Goal: Register for event/course

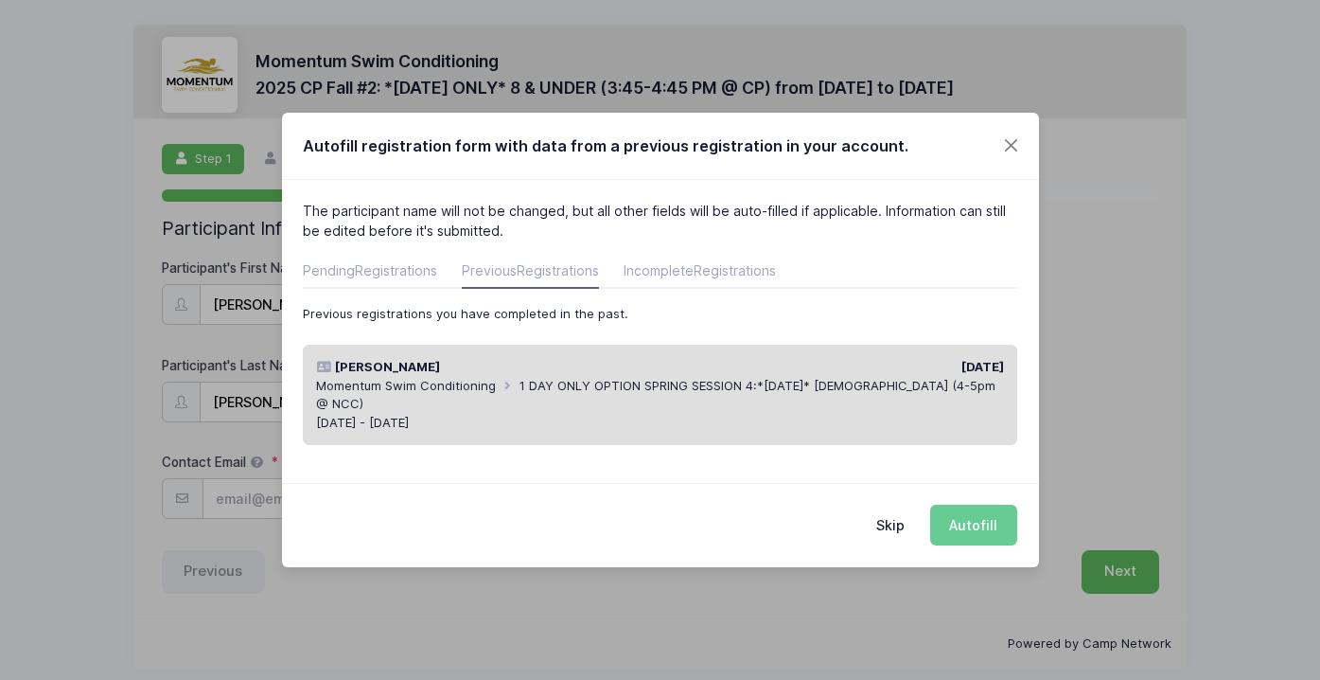
click at [612, 382] on span "1 DAY ONLY OPTION SPRING SESSION 4:*[DATE]* [DEMOGRAPHIC_DATA] (4-5pm @ NCC)" at bounding box center [655, 395] width 679 height 34
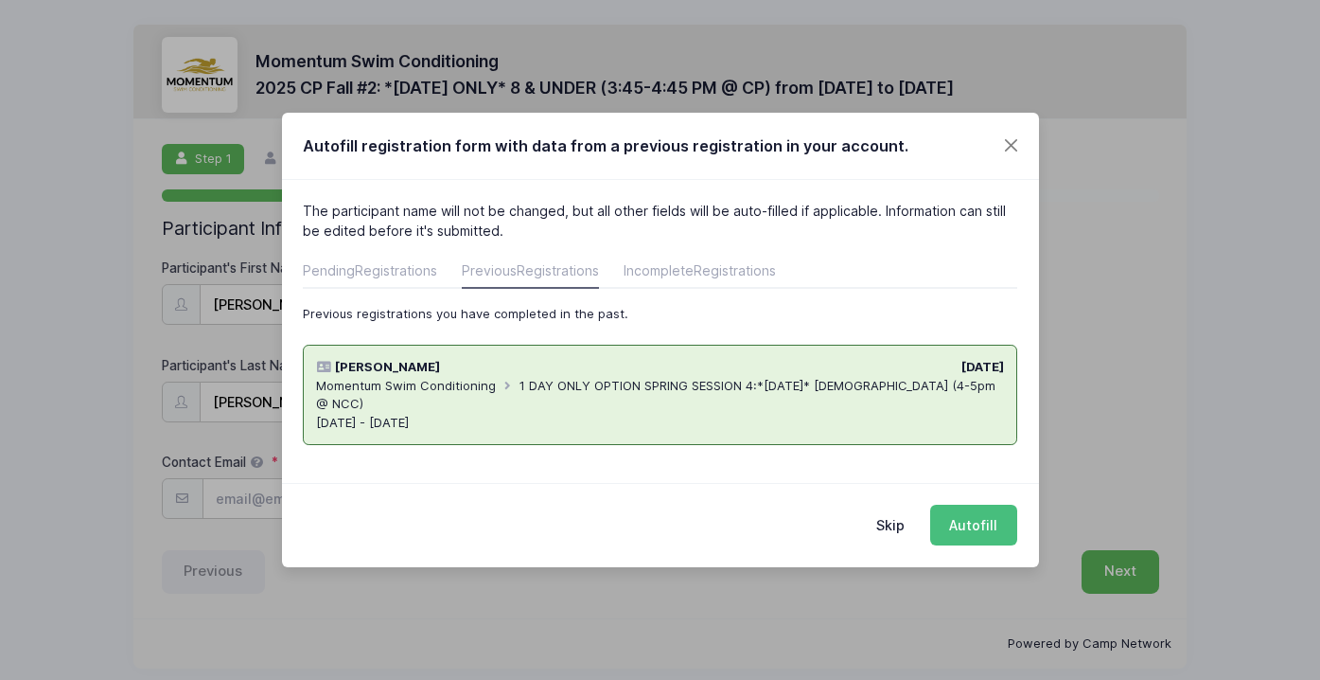
click at [967, 517] on button "Autofill" at bounding box center [973, 525] width 87 height 41
type input "[EMAIL_ADDRESS][DOMAIN_NAME]"
type input "[DATE]"
type input "[STREET_ADDRESS]"
type input "Naperville"
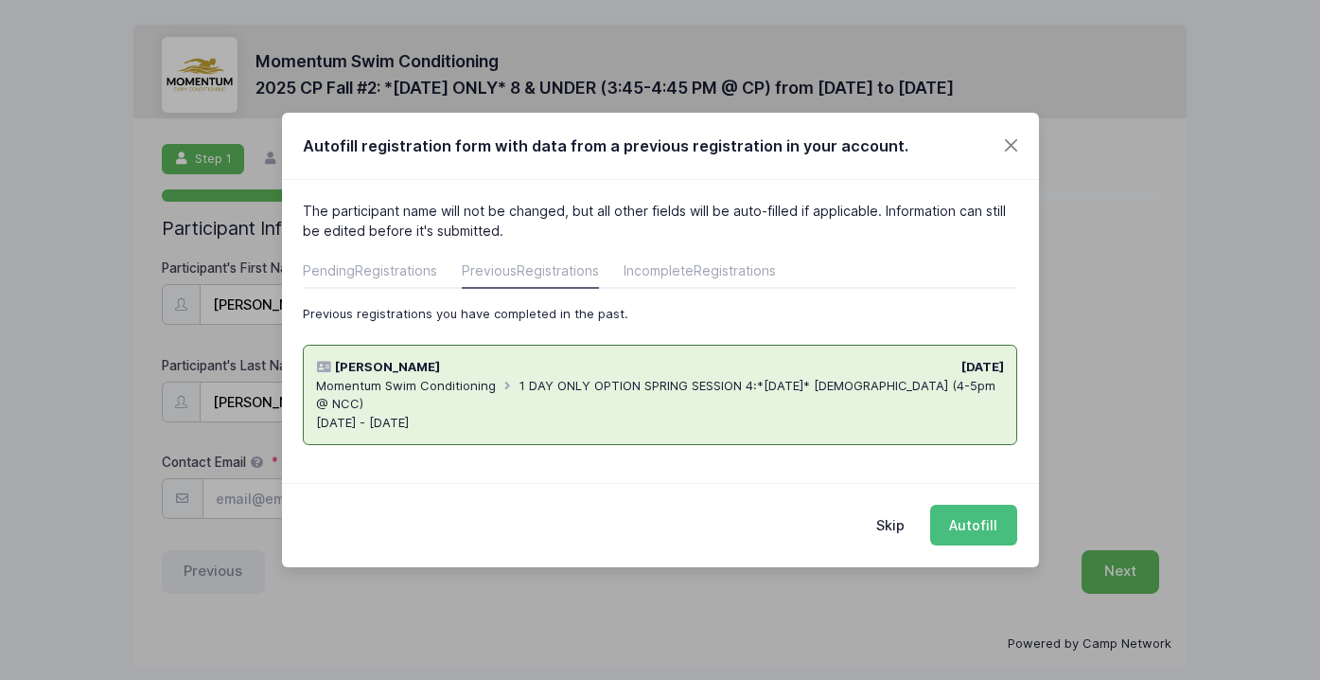
select select "IL"
type input "60563"
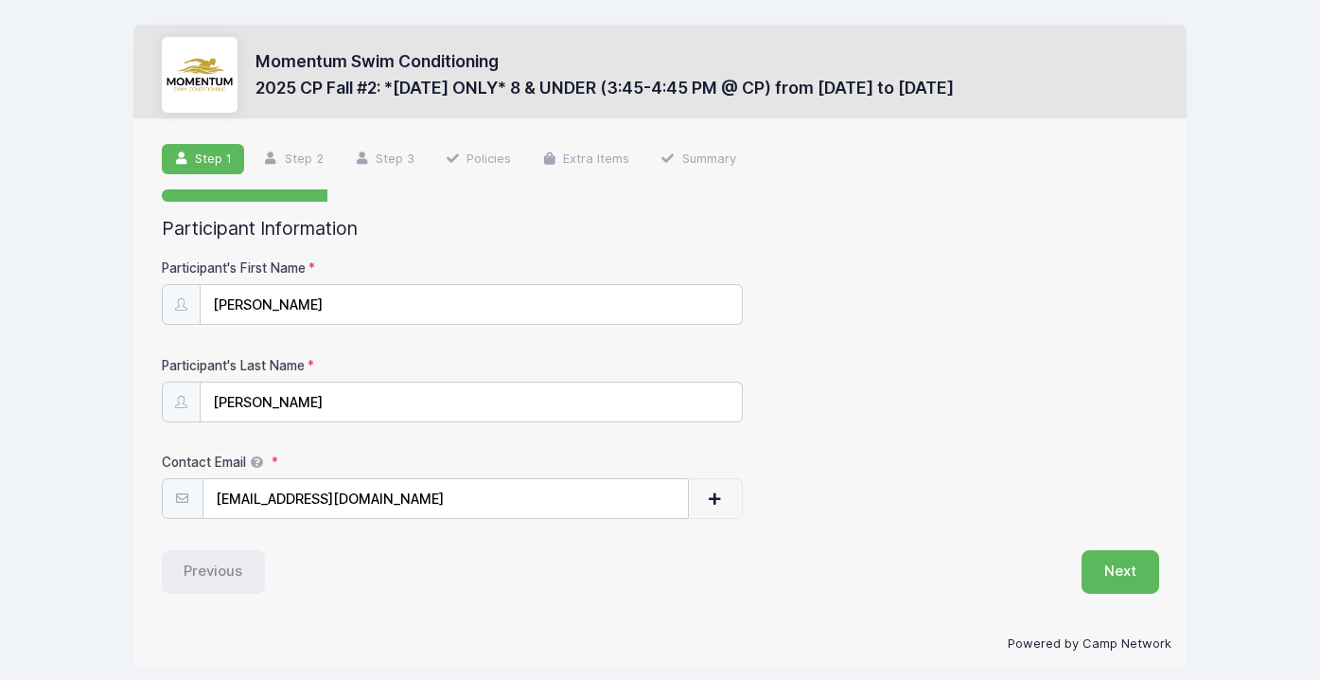
scroll to position [12, 0]
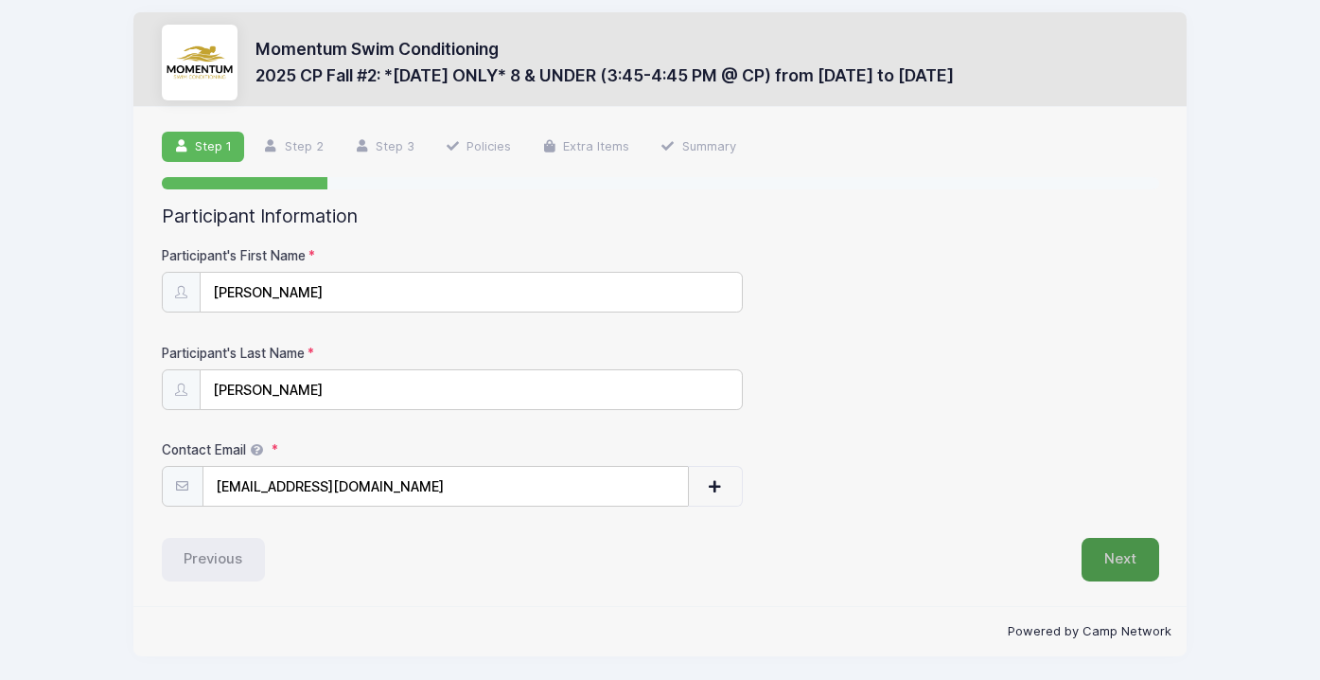
click at [1116, 543] on button "Next" at bounding box center [1121, 560] width 78 height 44
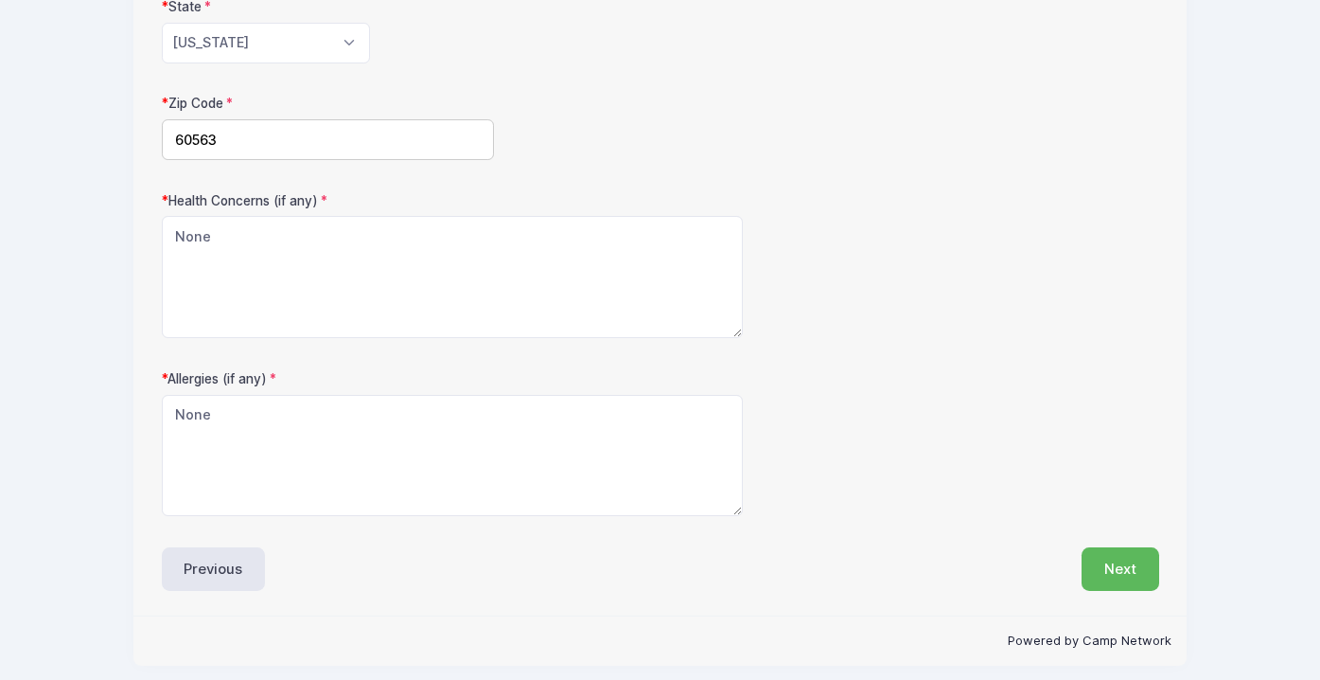
scroll to position [562, 0]
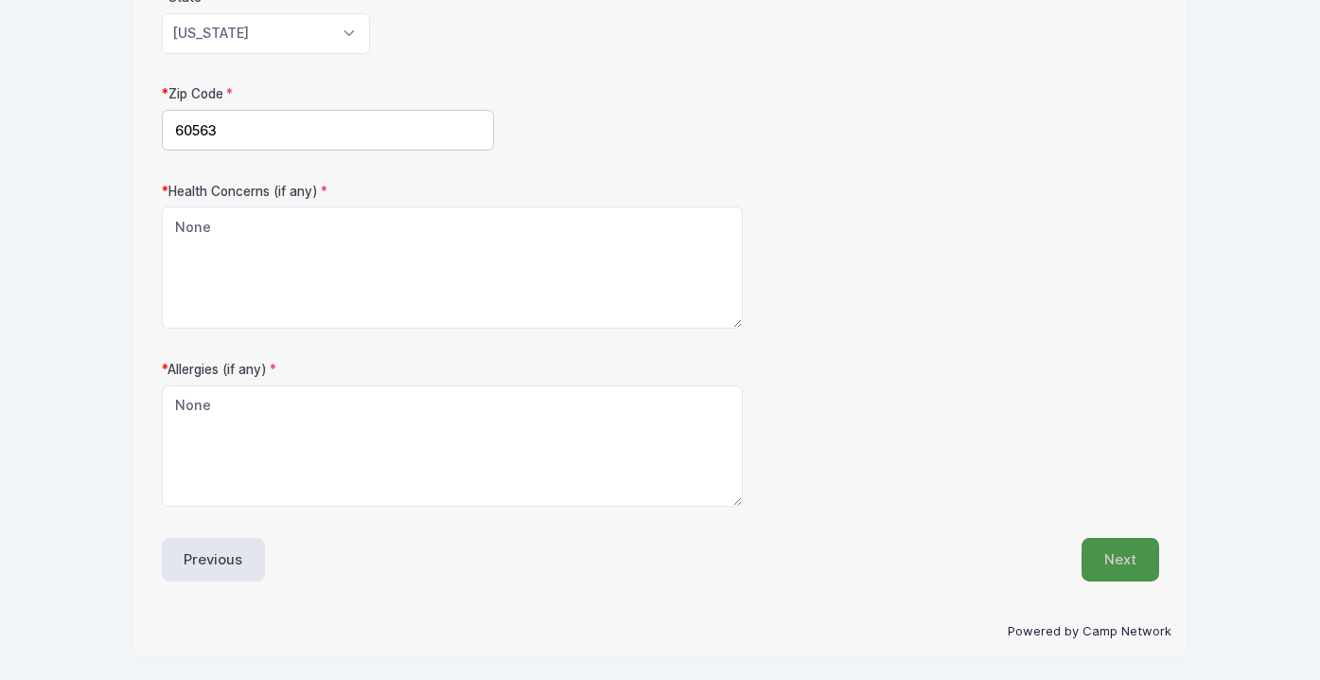
click at [1114, 549] on button "Next" at bounding box center [1121, 560] width 78 height 44
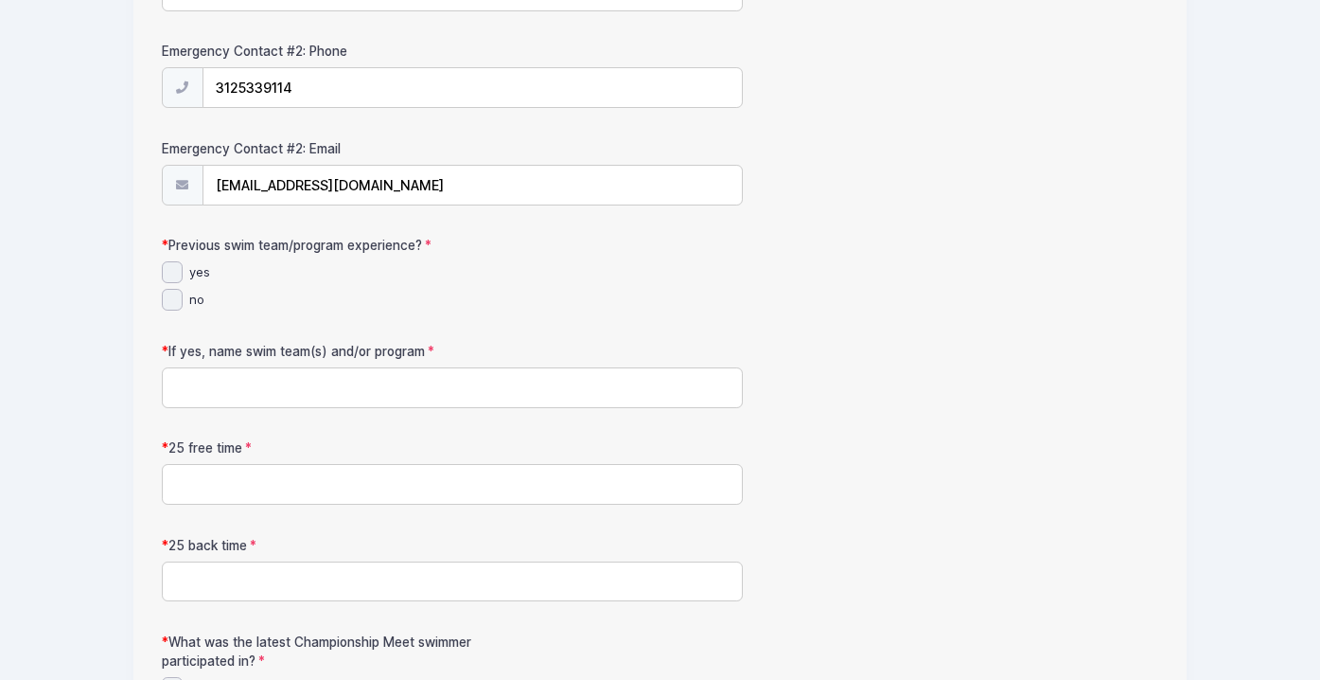
scroll to position [904, 0]
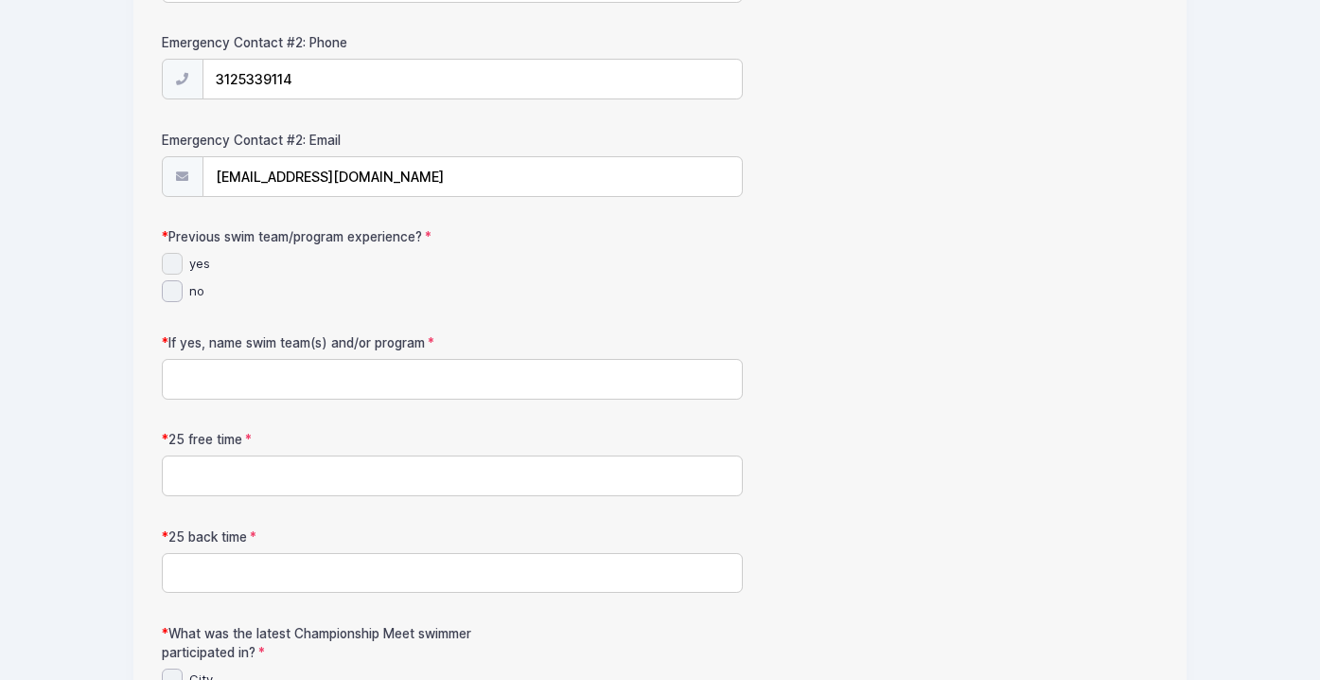
click at [168, 264] on input "yes" at bounding box center [173, 264] width 22 height 22
checkbox input "true"
click at [206, 372] on input "If yes, name swim team(s) and/or program" at bounding box center [453, 379] width 582 height 41
type input "Saybrook Sharks"
click at [289, 463] on input "25 free time" at bounding box center [453, 475] width 582 height 41
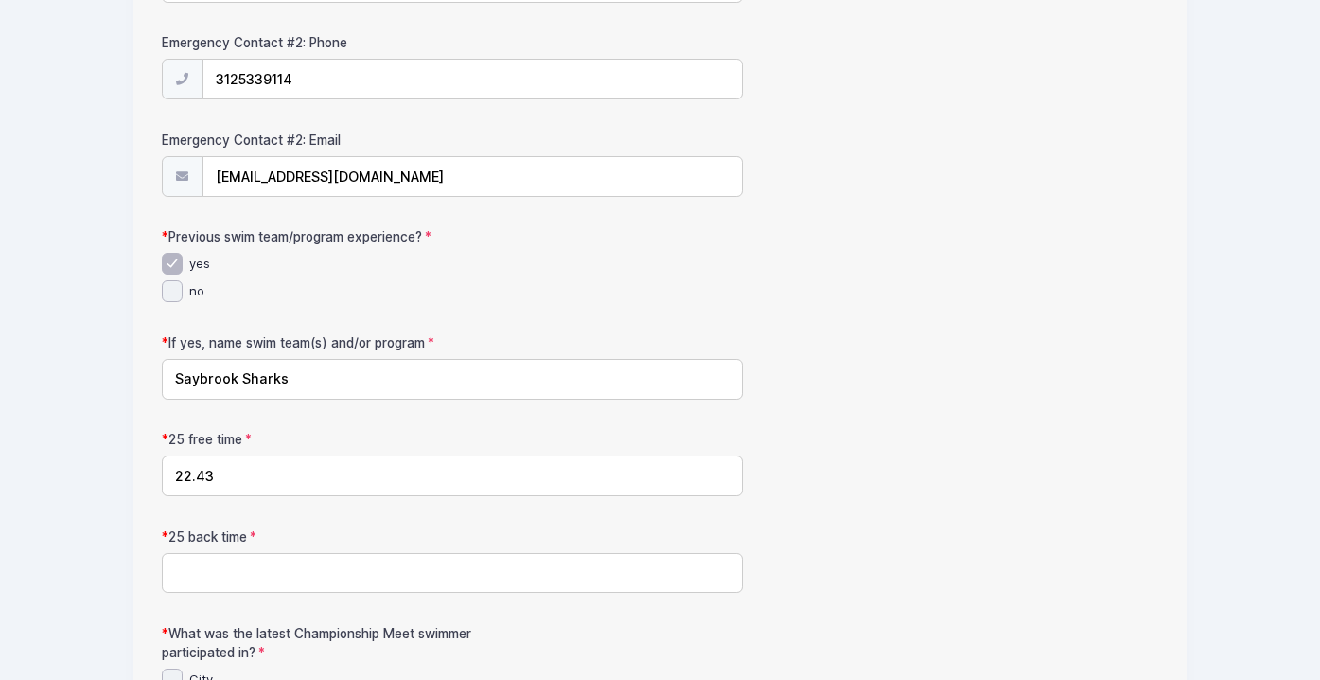
type input "22.43"
click at [265, 569] on input "25 back time" at bounding box center [453, 573] width 582 height 41
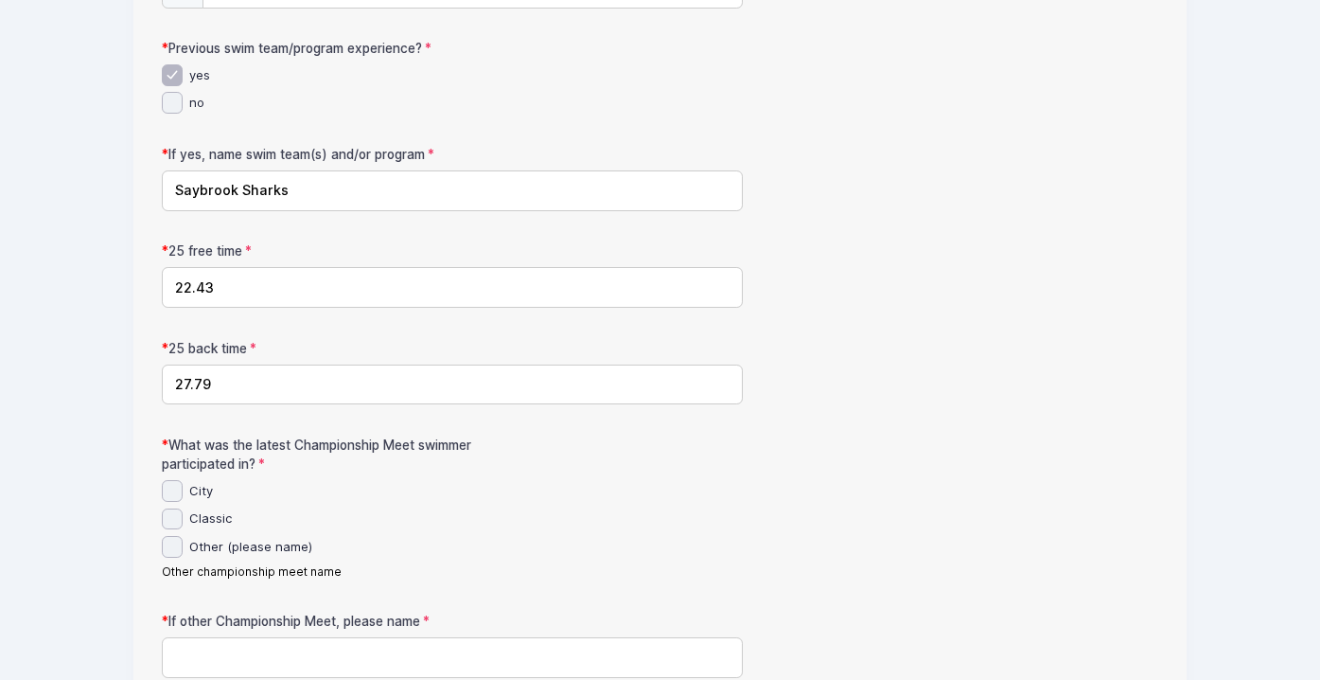
scroll to position [1110, 0]
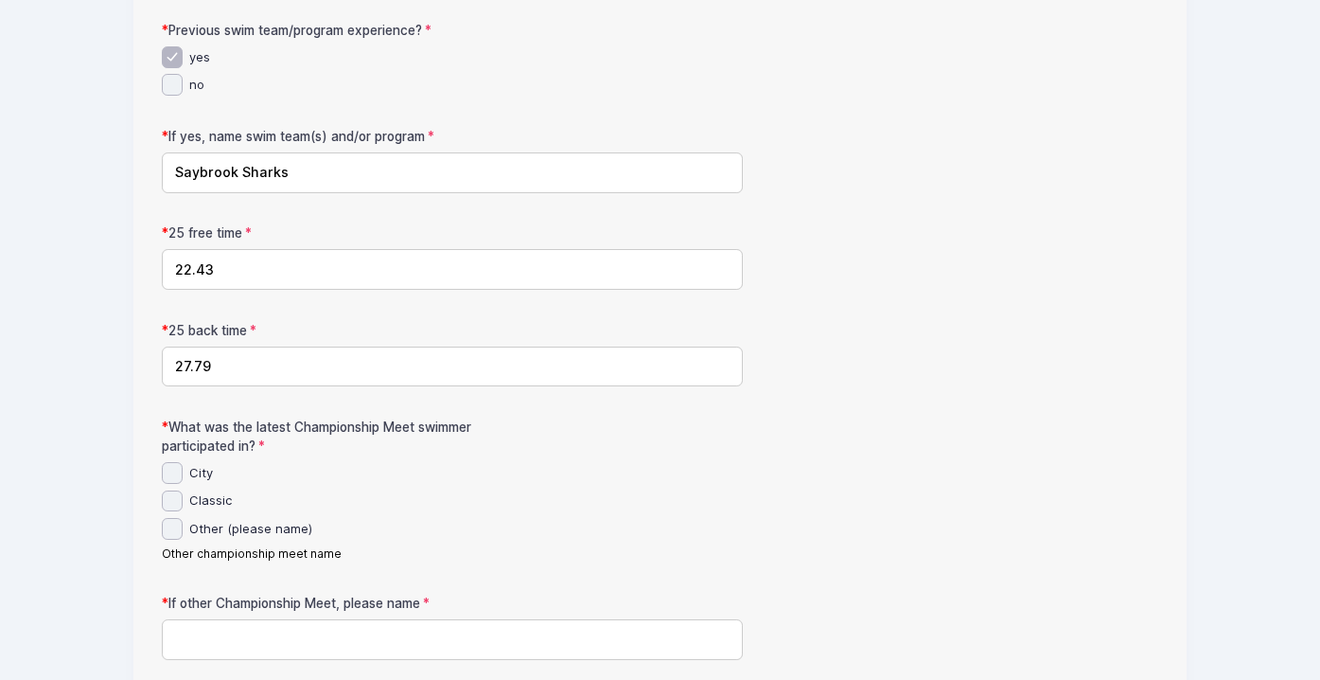
type input "27.79"
click at [174, 498] on input "Classic" at bounding box center [173, 501] width 22 height 22
checkbox input "true"
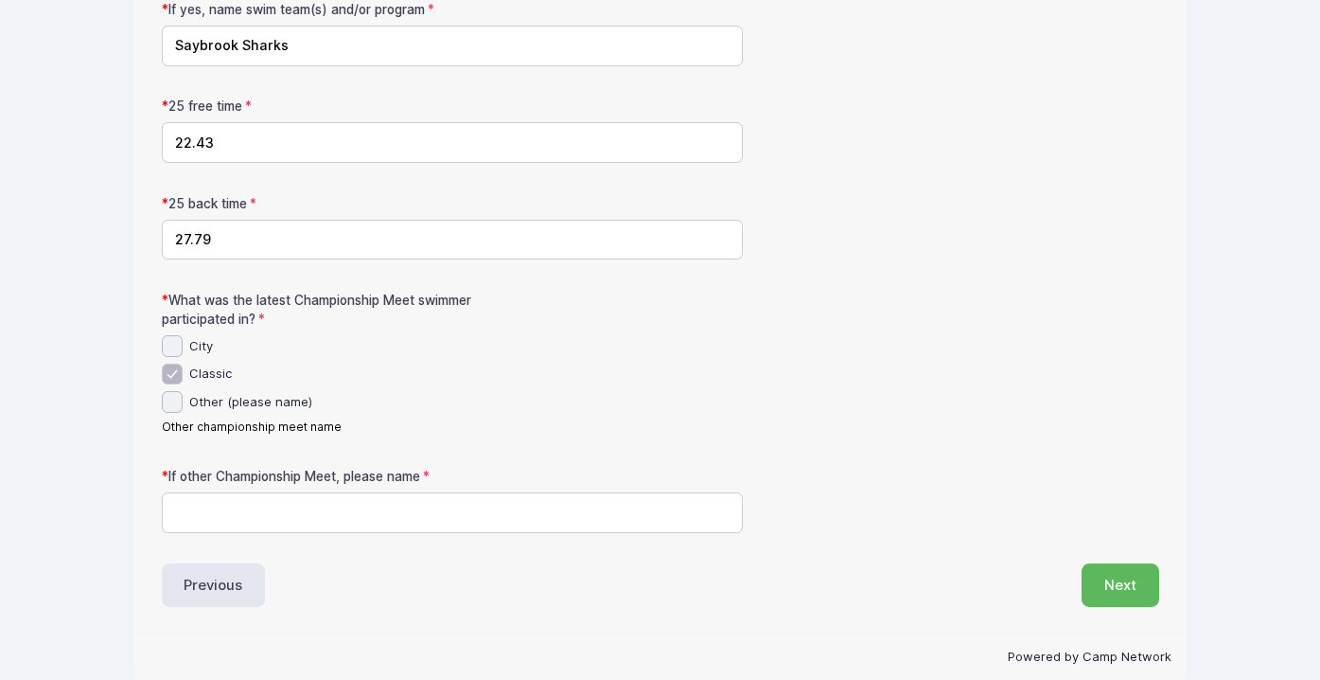
scroll to position [1255, 0]
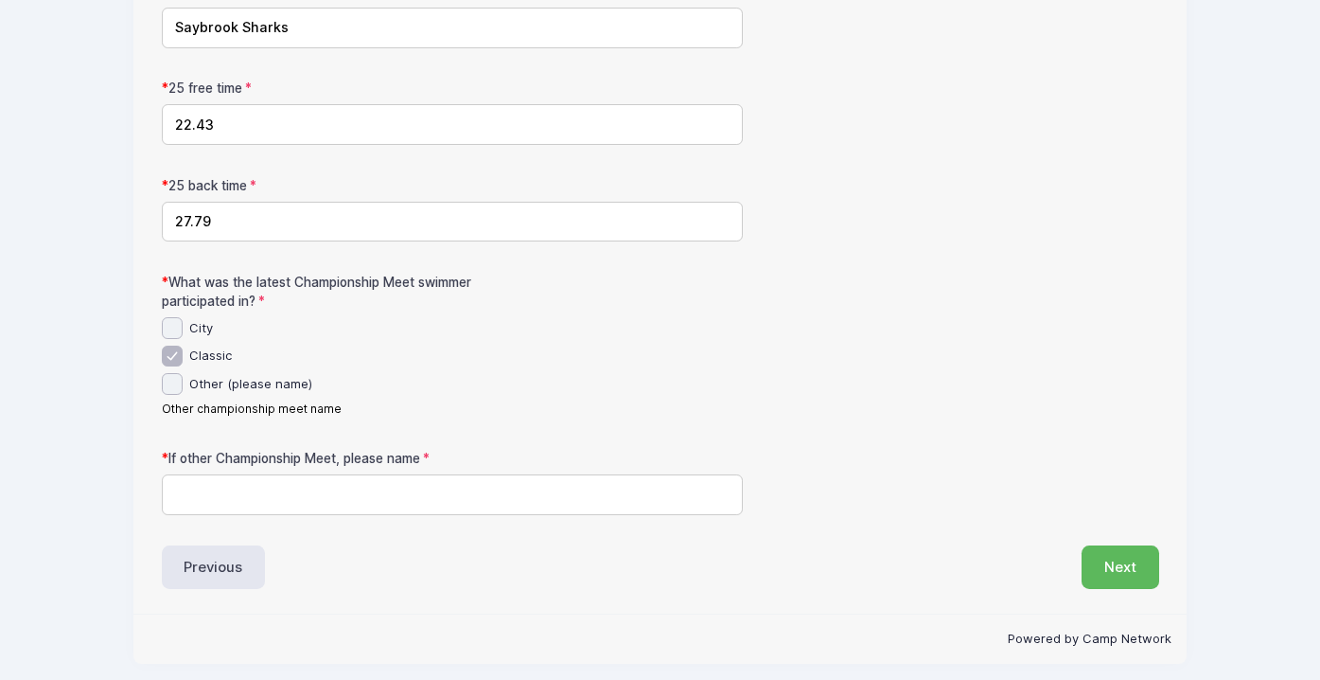
click at [241, 490] on input "If other Championship Meet, please name" at bounding box center [453, 494] width 582 height 41
type input "N/A"
click at [1125, 561] on button "Next" at bounding box center [1121, 567] width 78 height 44
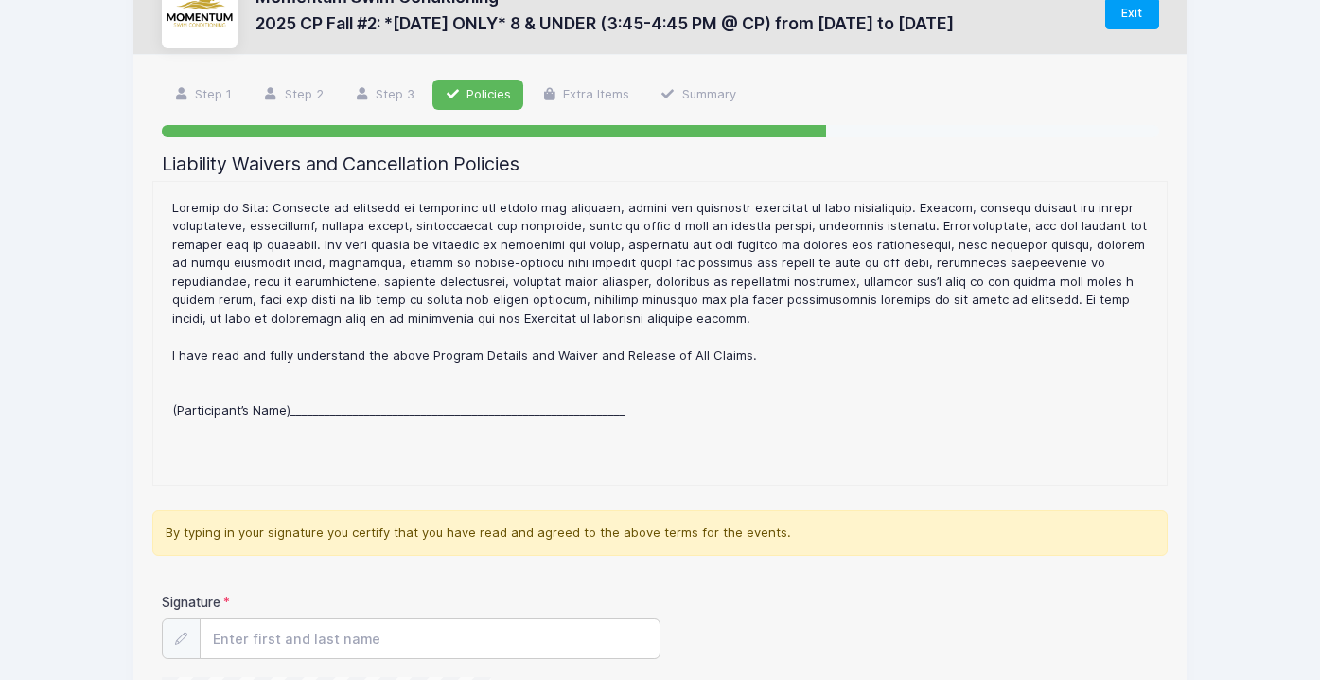
scroll to position [221, 0]
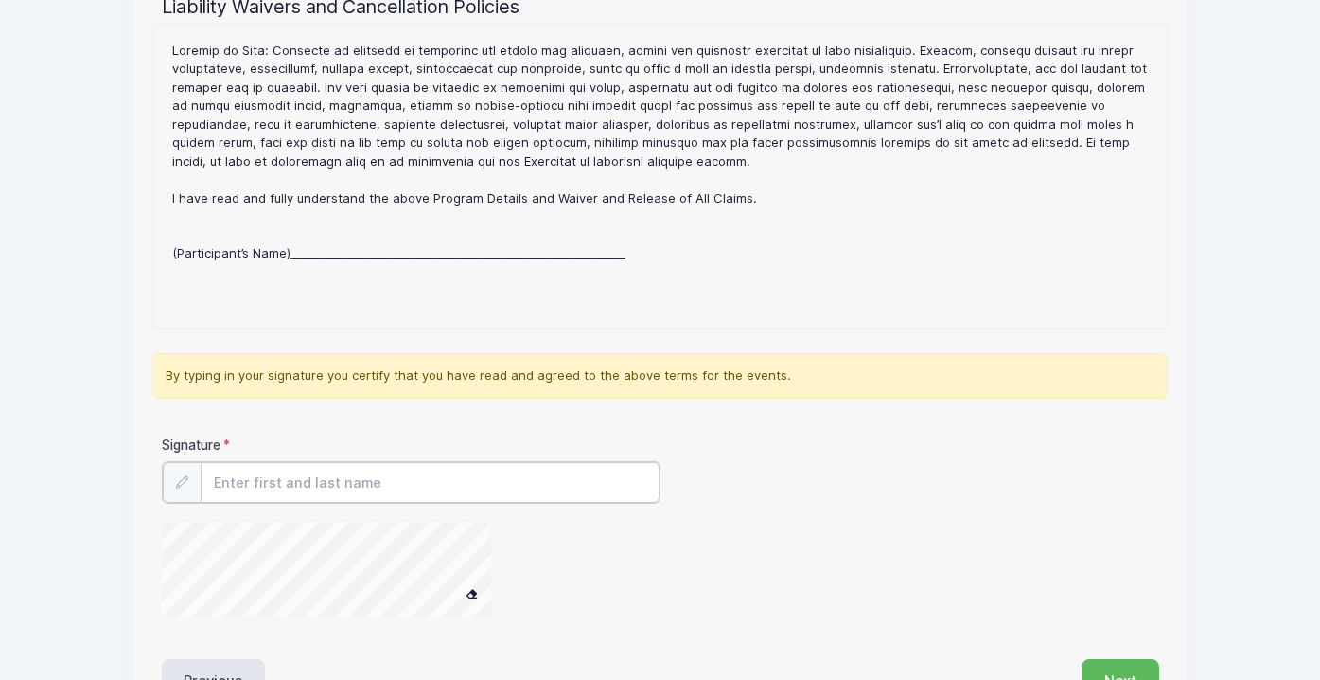
click at [252, 490] on input "Signature" at bounding box center [430, 482] width 459 height 41
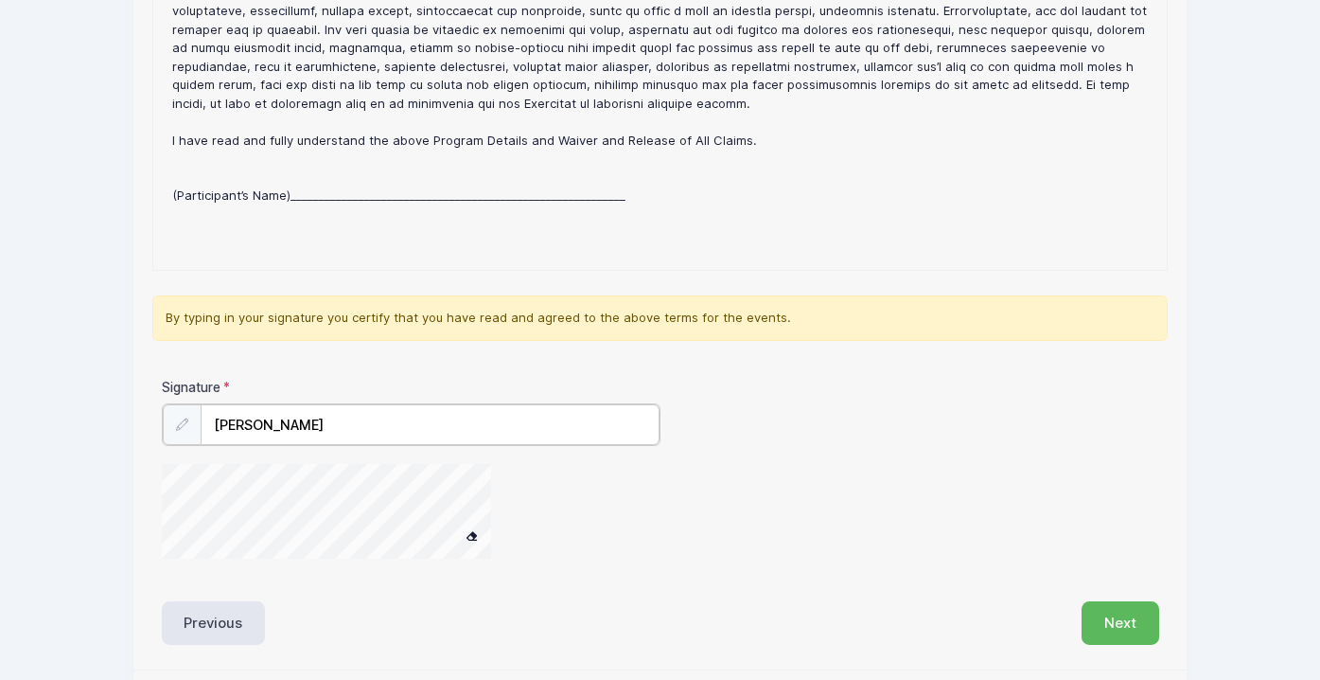
scroll to position [342, 0]
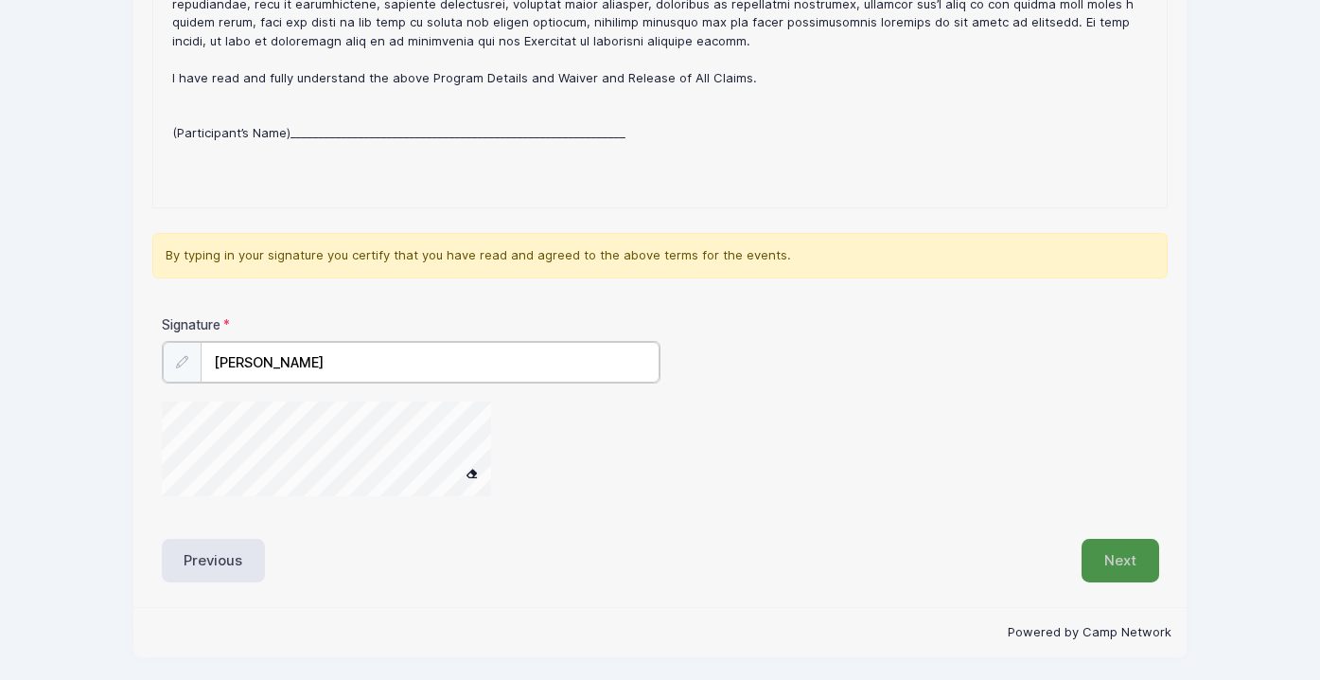
type input "[PERSON_NAME]"
click at [1129, 550] on button "Next" at bounding box center [1121, 559] width 78 height 44
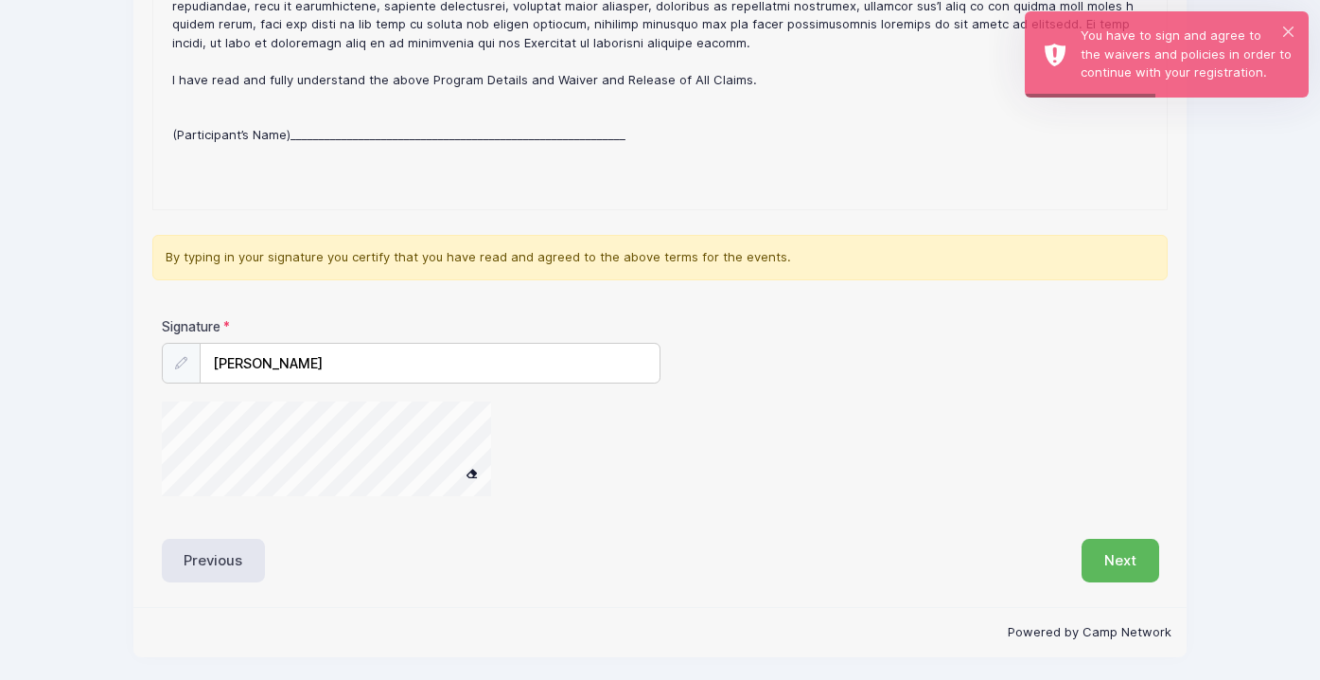
click at [381, 169] on div "2025 CP Fall #2: *[DATE] ONLY* 8 & UNDER (3:45-4:45 PM @ CP) Refund Policy : CA…" at bounding box center [661, 58] width 996 height 284
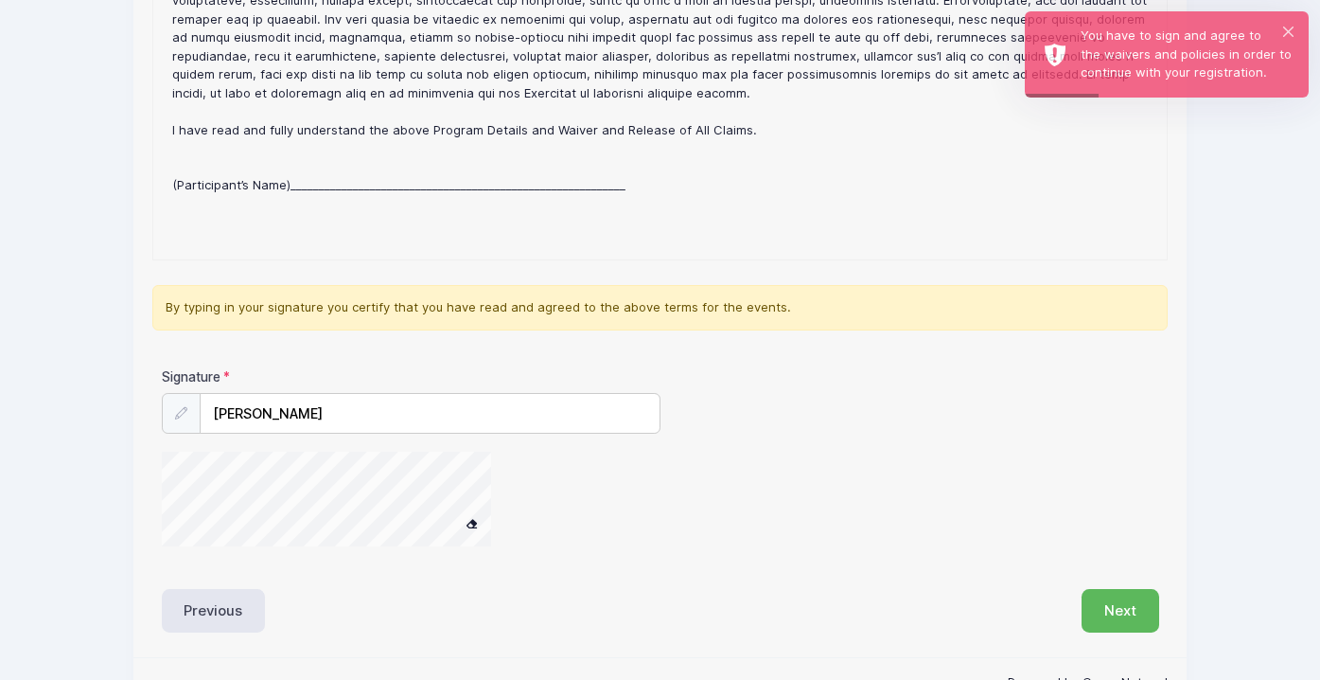
scroll to position [231, 0]
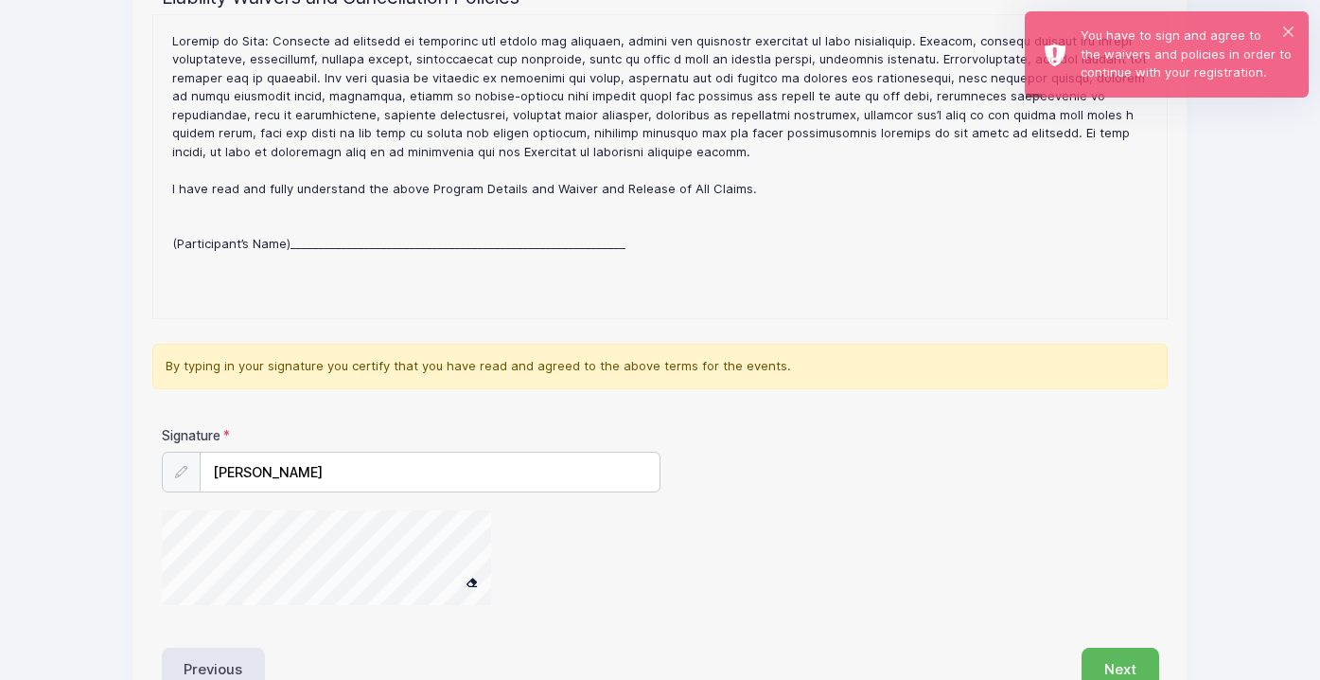
click at [175, 470] on icon at bounding box center [181, 472] width 12 height 12
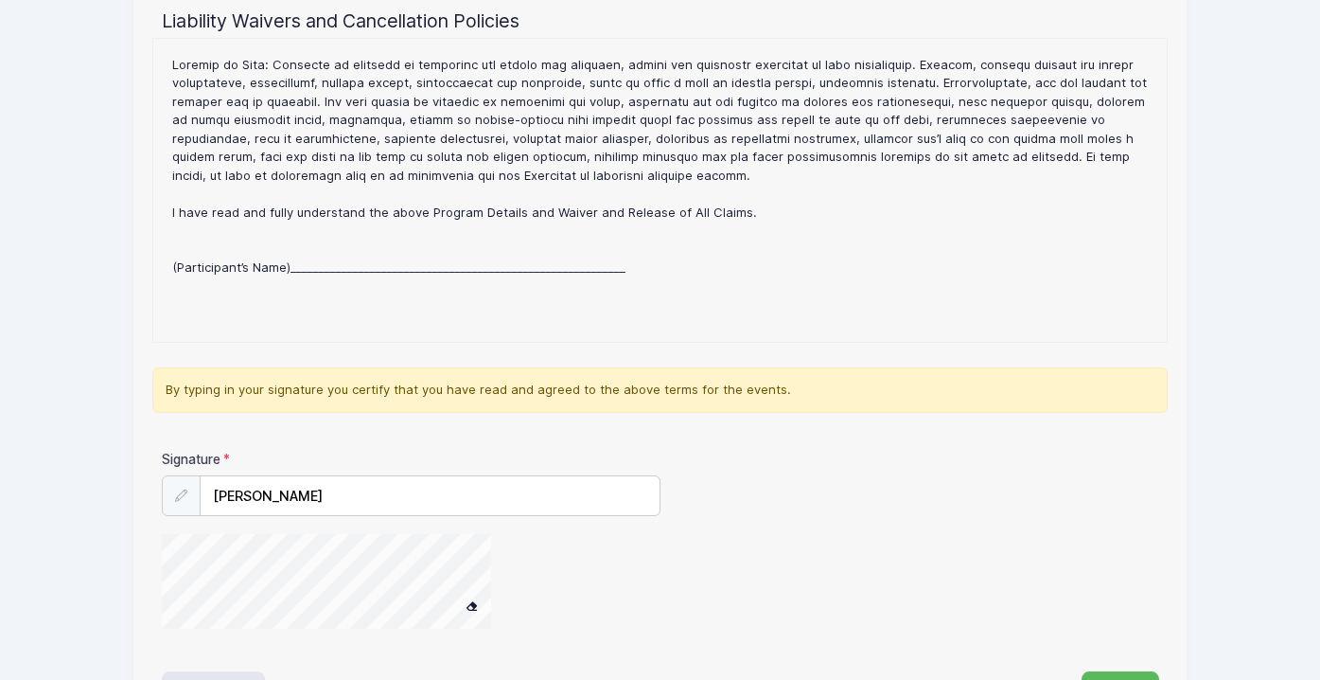
scroll to position [227, 0]
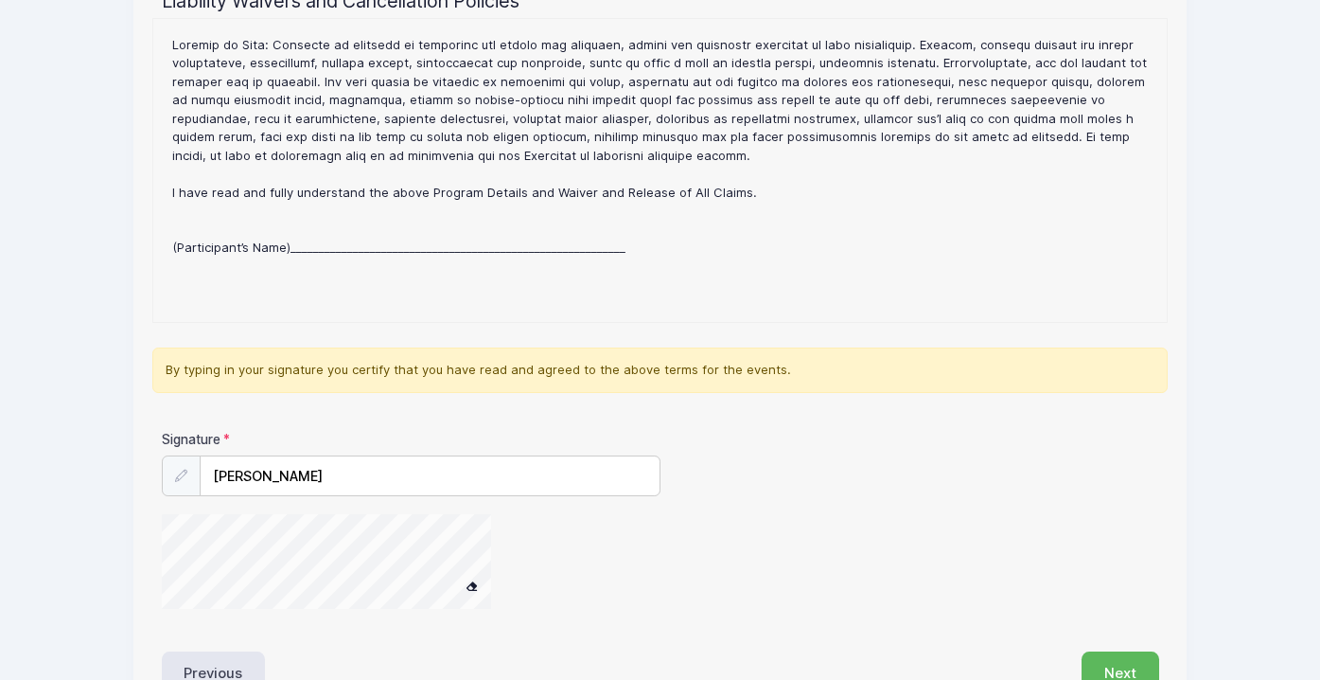
click at [356, 282] on div "2025 CP Fall #2: *[DATE] ONLY* 8 & UNDER (3:45-4:45 PM @ CP) Refund Policy : CA…" at bounding box center [661, 170] width 996 height 284
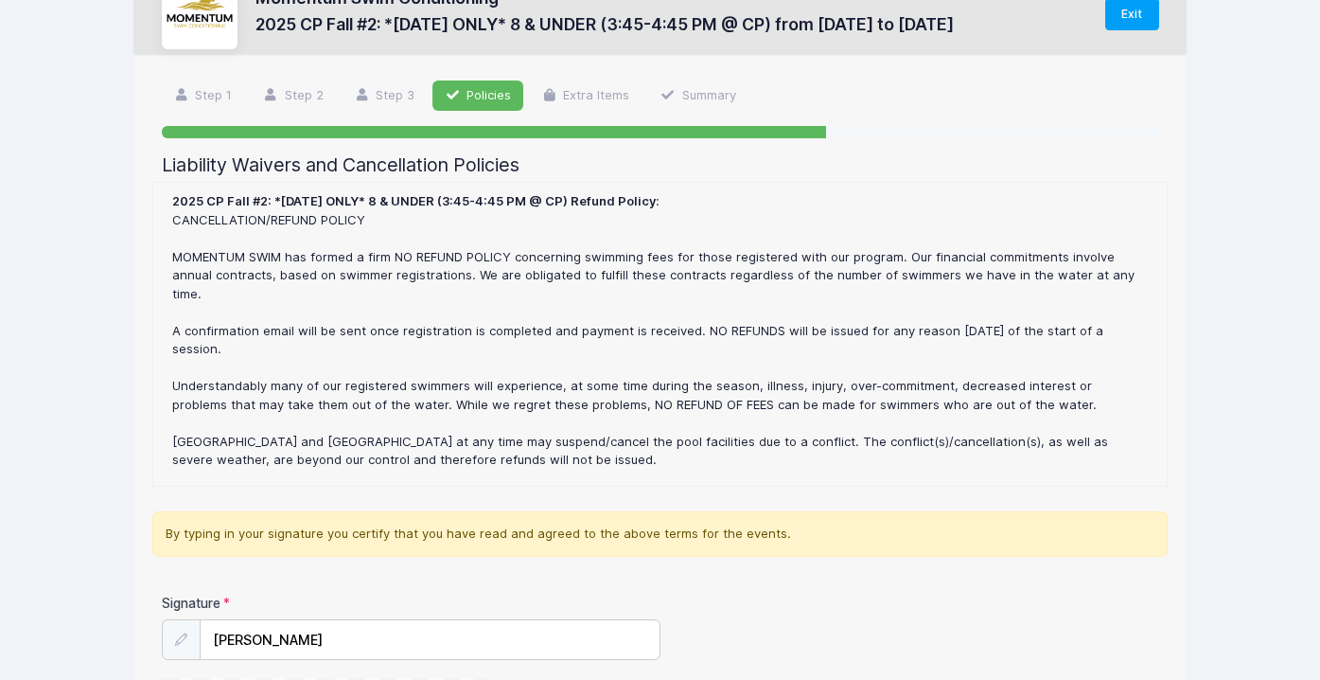
scroll to position [340, 0]
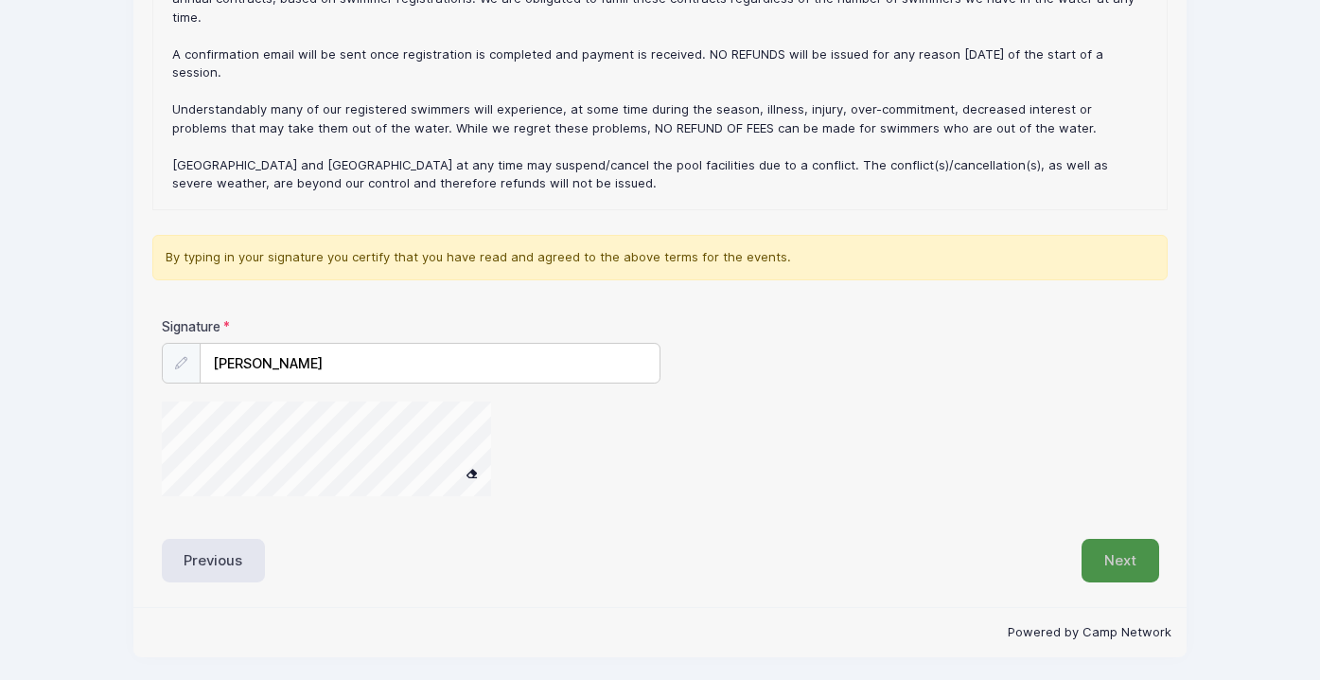
click at [1134, 550] on button "Next" at bounding box center [1121, 561] width 78 height 44
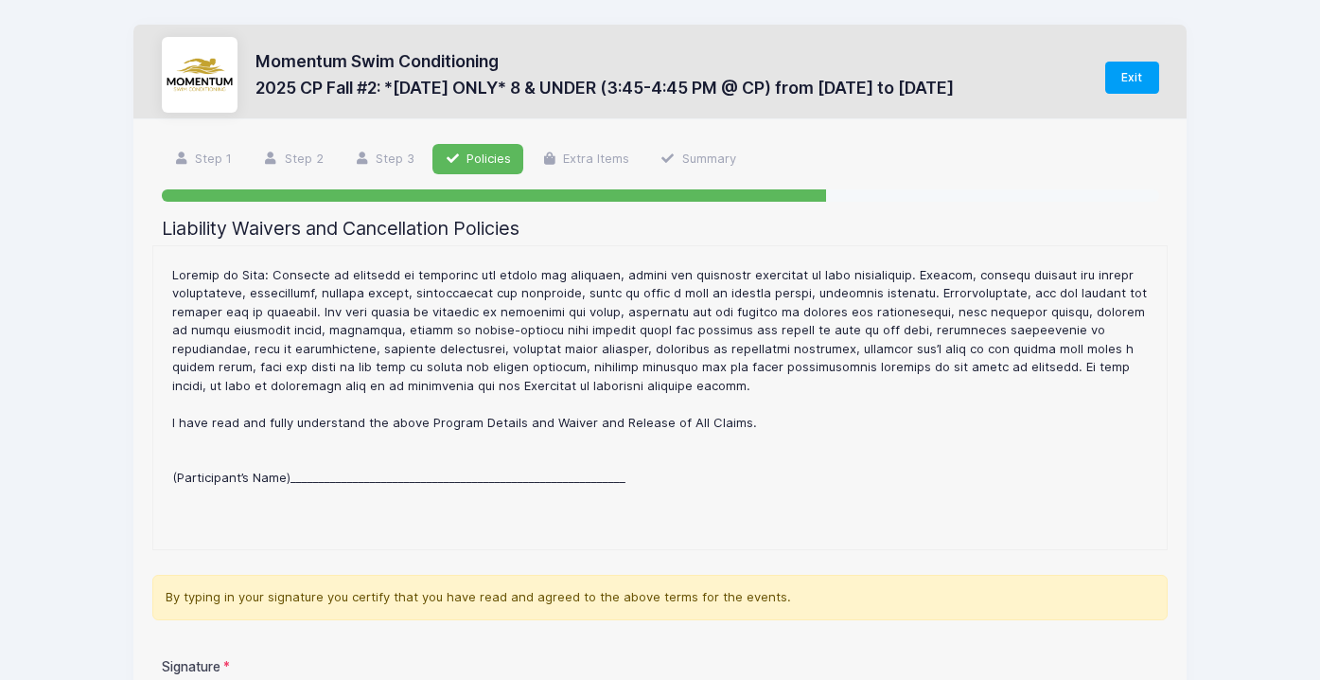
scroll to position [750, 0]
click at [452, 458] on div "2025 CP Fall #2: *[DATE] ONLY* 8 & UNDER (3:45-4:45 PM @ CP) Refund Policy : CA…" at bounding box center [661, 398] width 996 height 284
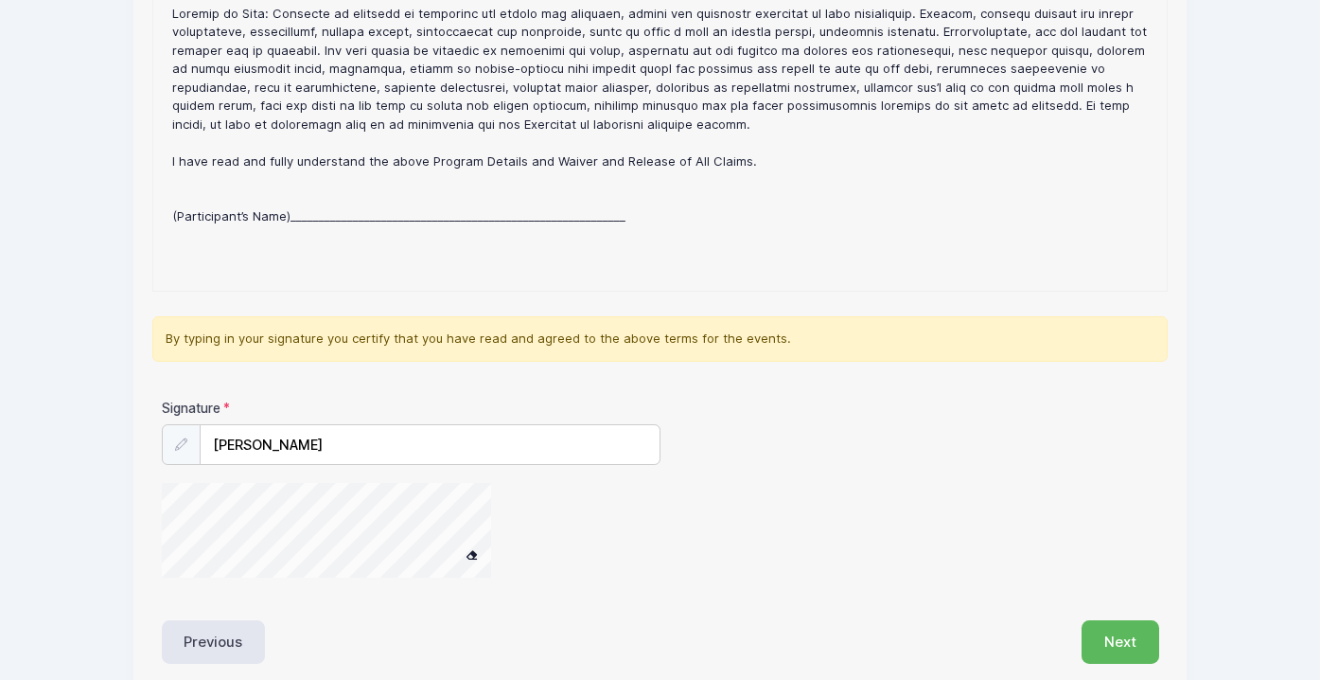
scroll to position [340, 0]
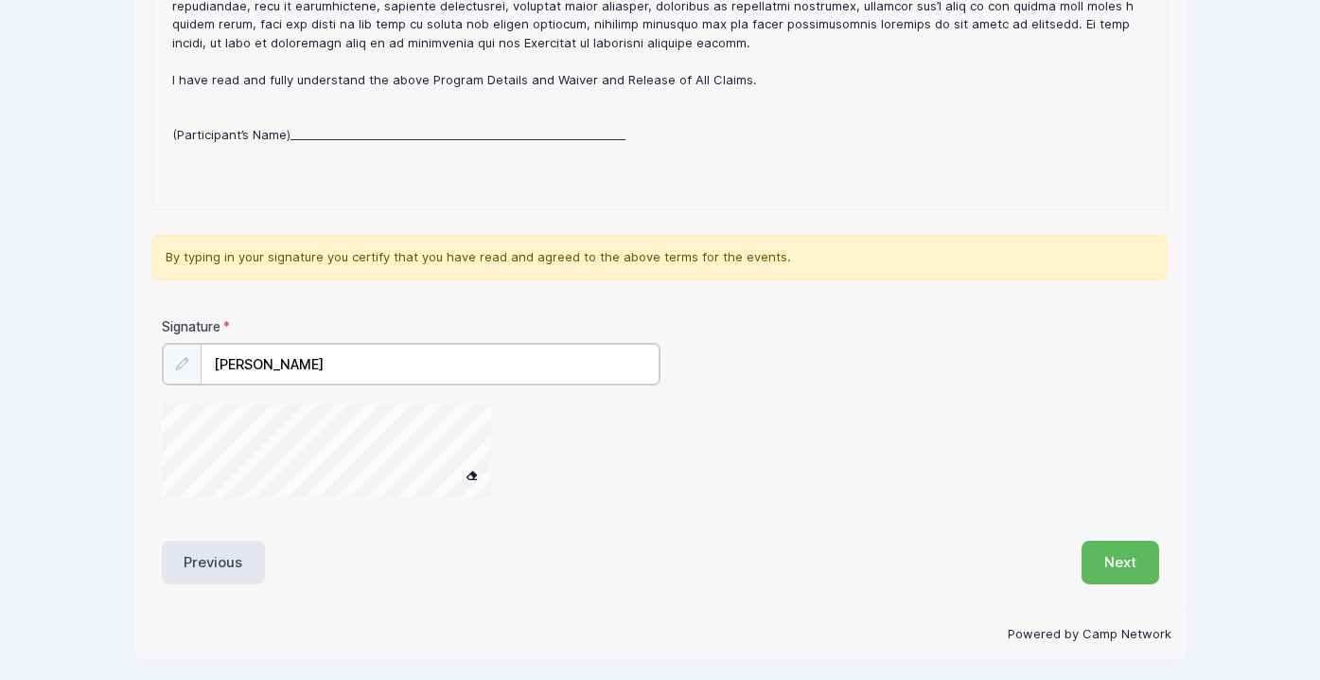
click at [337, 360] on input "[PERSON_NAME]" at bounding box center [430, 364] width 459 height 41
click at [331, 366] on input "[PERSON_NAME]" at bounding box center [430, 364] width 459 height 41
click at [189, 378] on div at bounding box center [181, 363] width 39 height 41
click at [188, 362] on div at bounding box center [181, 363] width 39 height 41
click at [342, 364] on input "[PERSON_NAME]" at bounding box center [430, 364] width 459 height 41
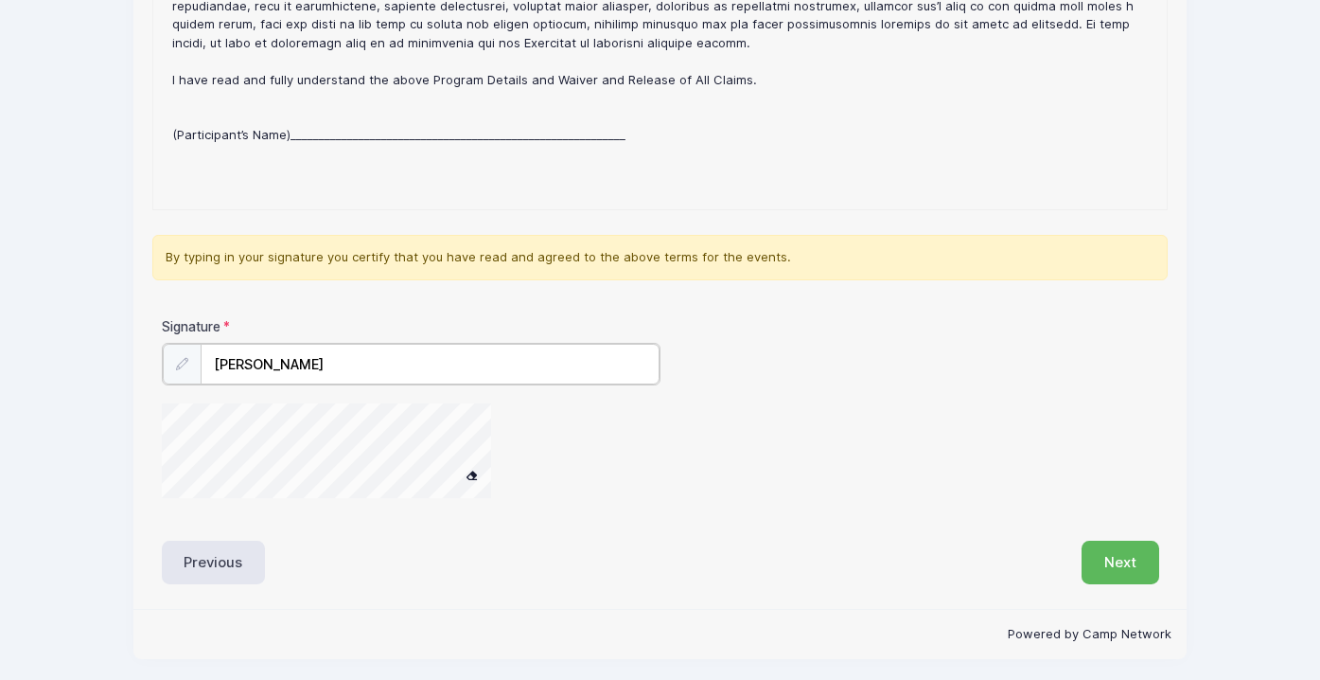
click at [455, 464] on button at bounding box center [471, 476] width 33 height 24
click at [476, 469] on span at bounding box center [471, 473] width 13 height 10
click at [1111, 558] on button "Next" at bounding box center [1121, 561] width 78 height 44
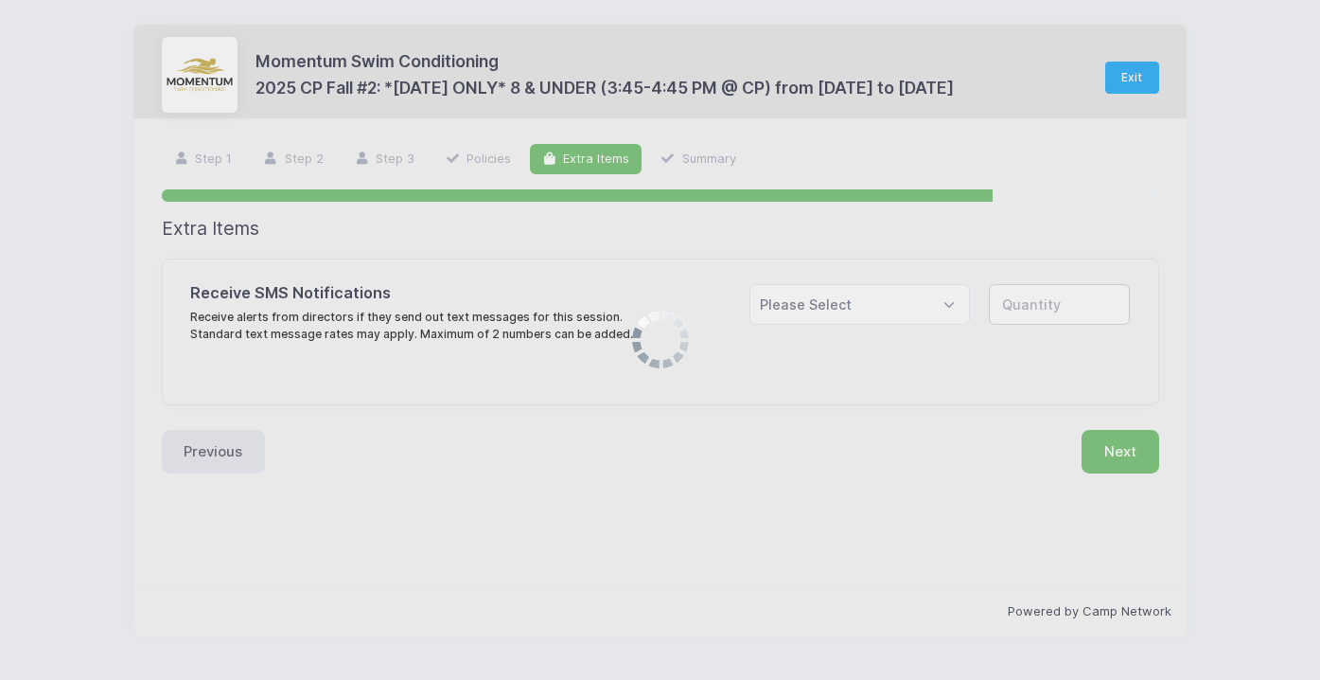
scroll to position [0, 0]
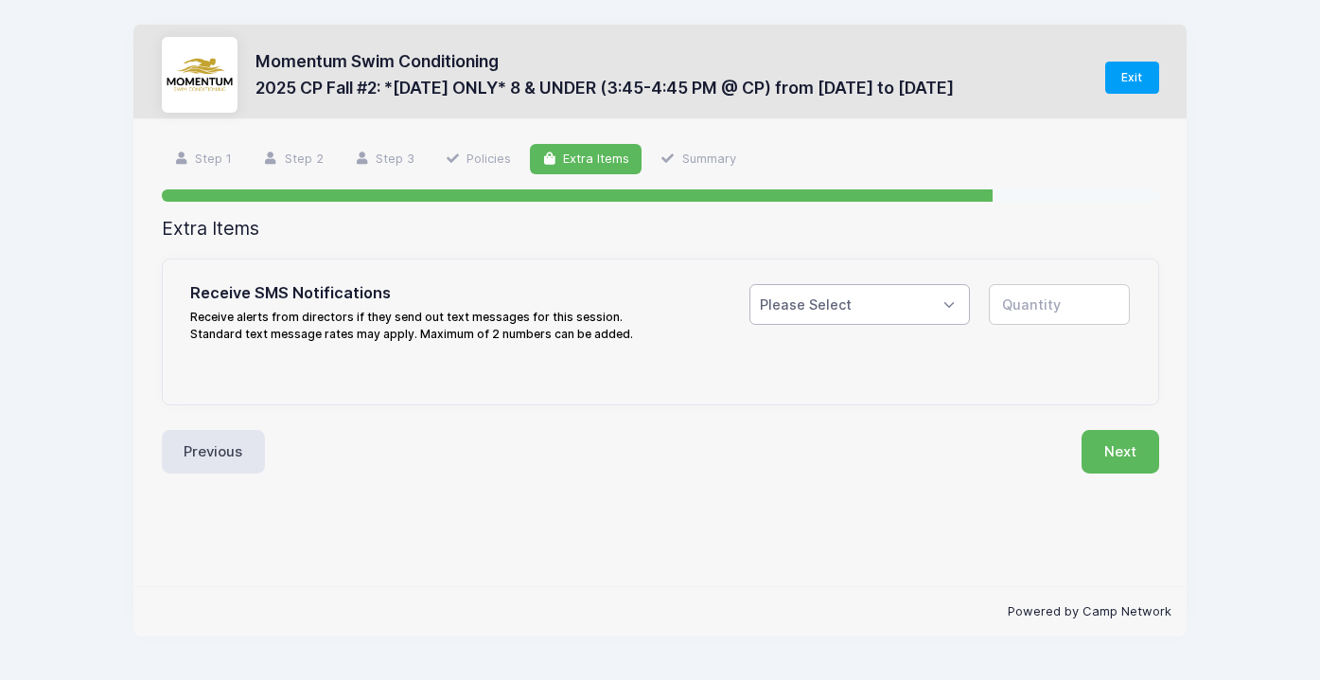
click at [912, 300] on select "Please Select Yes ($0.00) No" at bounding box center [860, 304] width 221 height 41
select select "1"
click at [750, 284] on select "Please Select Yes ($0.00) No" at bounding box center [860, 304] width 221 height 41
type input "1"
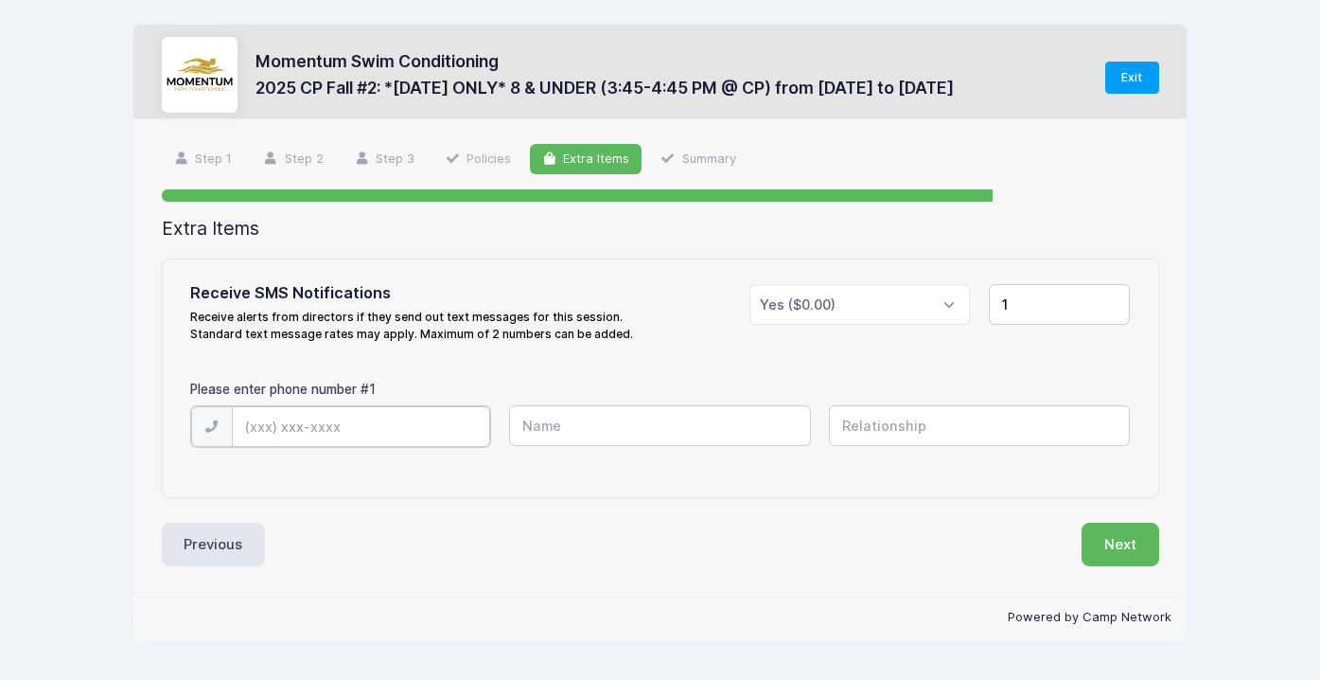
click at [345, 428] on input "text" at bounding box center [361, 426] width 258 height 41
type input "[PHONE_NUMBER]"
click at [537, 423] on input "text" at bounding box center [659, 425] width 301 height 41
type input "Lauren"
type input "Mother"
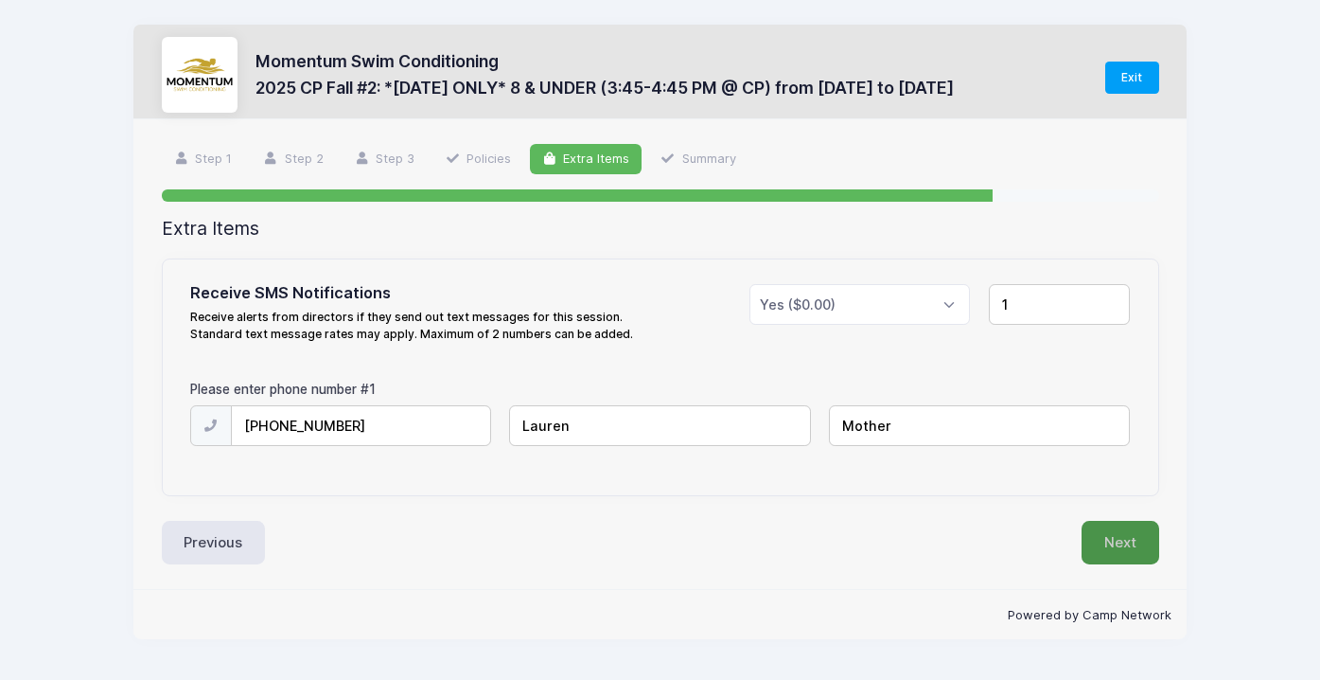
click at [1101, 548] on button "Next" at bounding box center [1121, 543] width 78 height 44
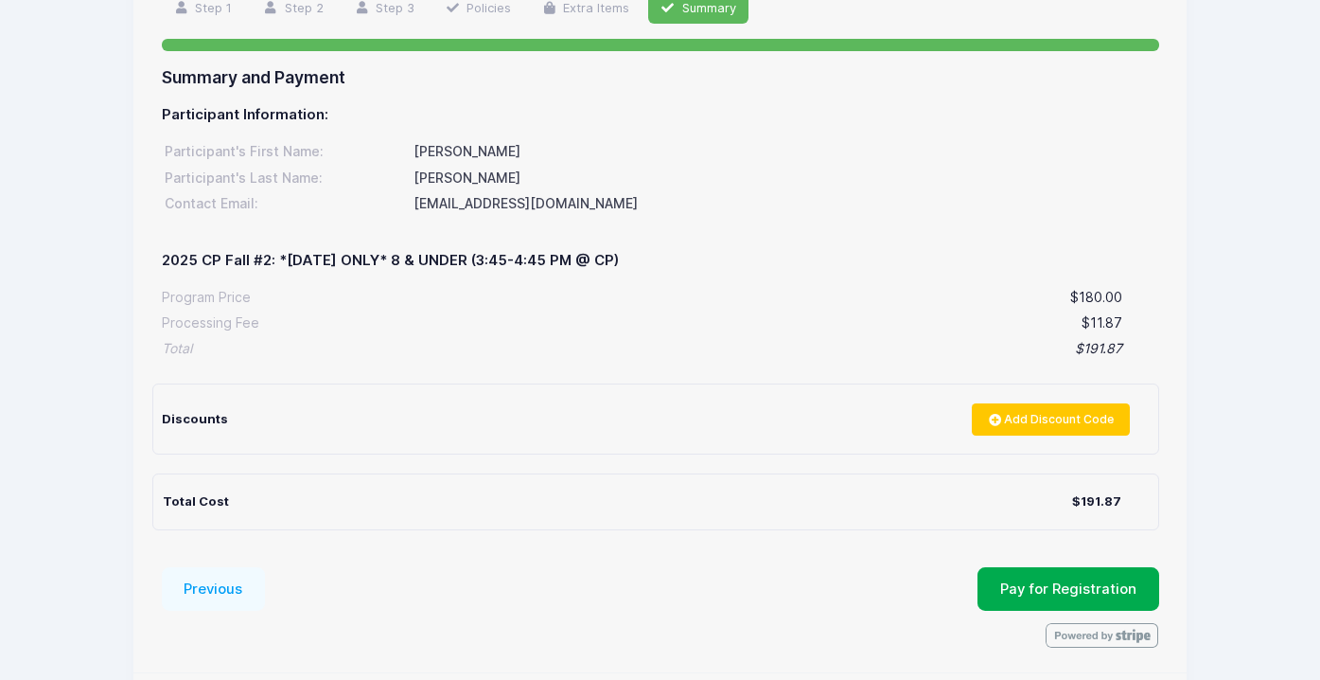
scroll to position [218, 0]
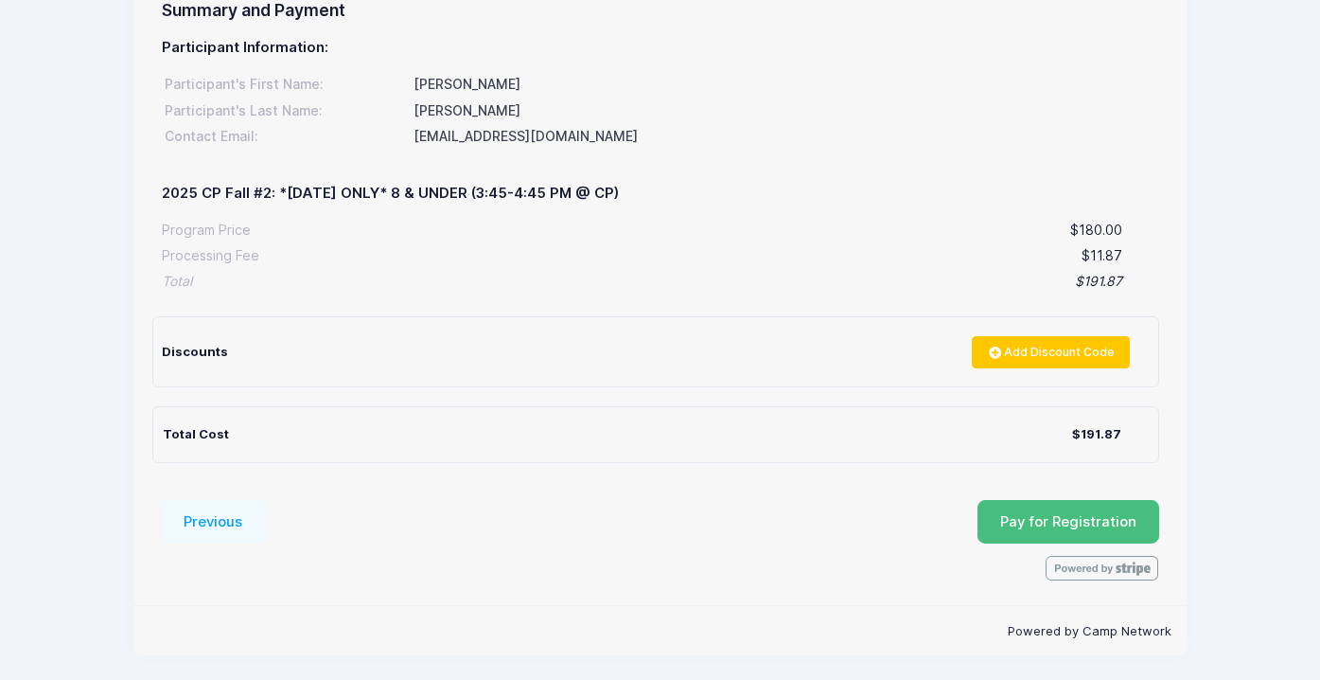
click at [1045, 514] on button "Pay for Registration" at bounding box center [1069, 522] width 182 height 44
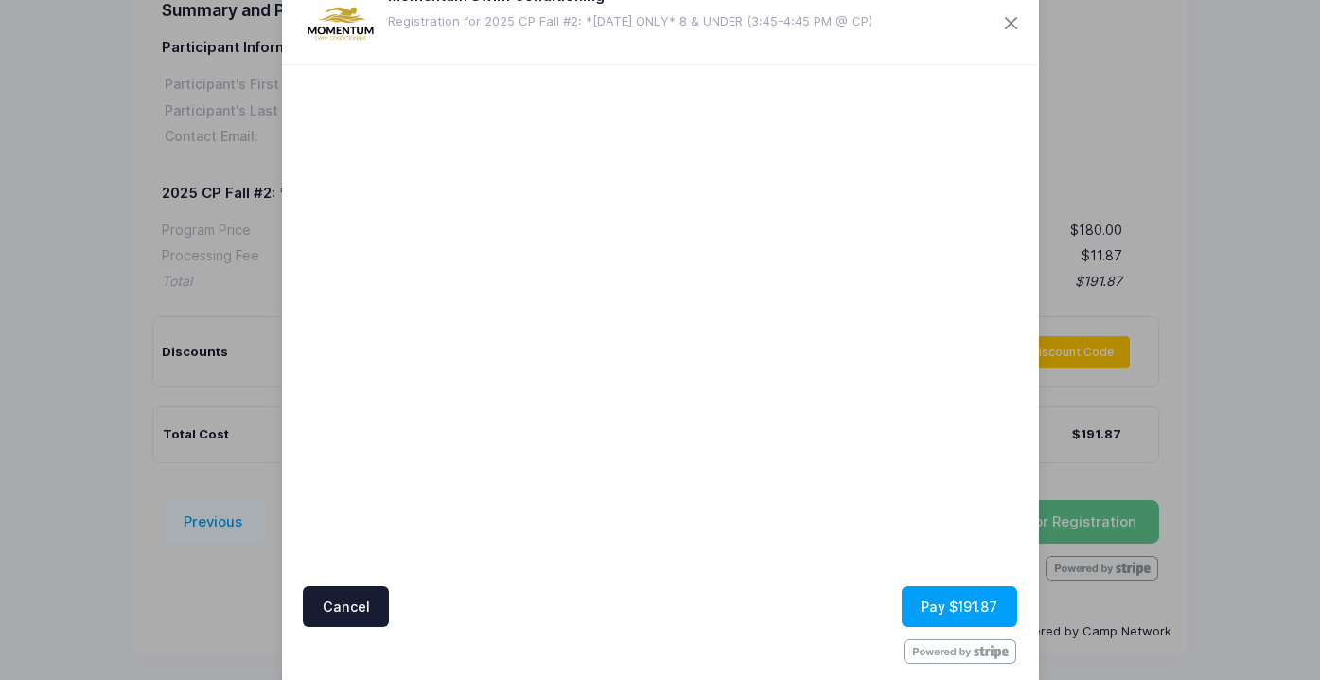
scroll to position [84, 0]
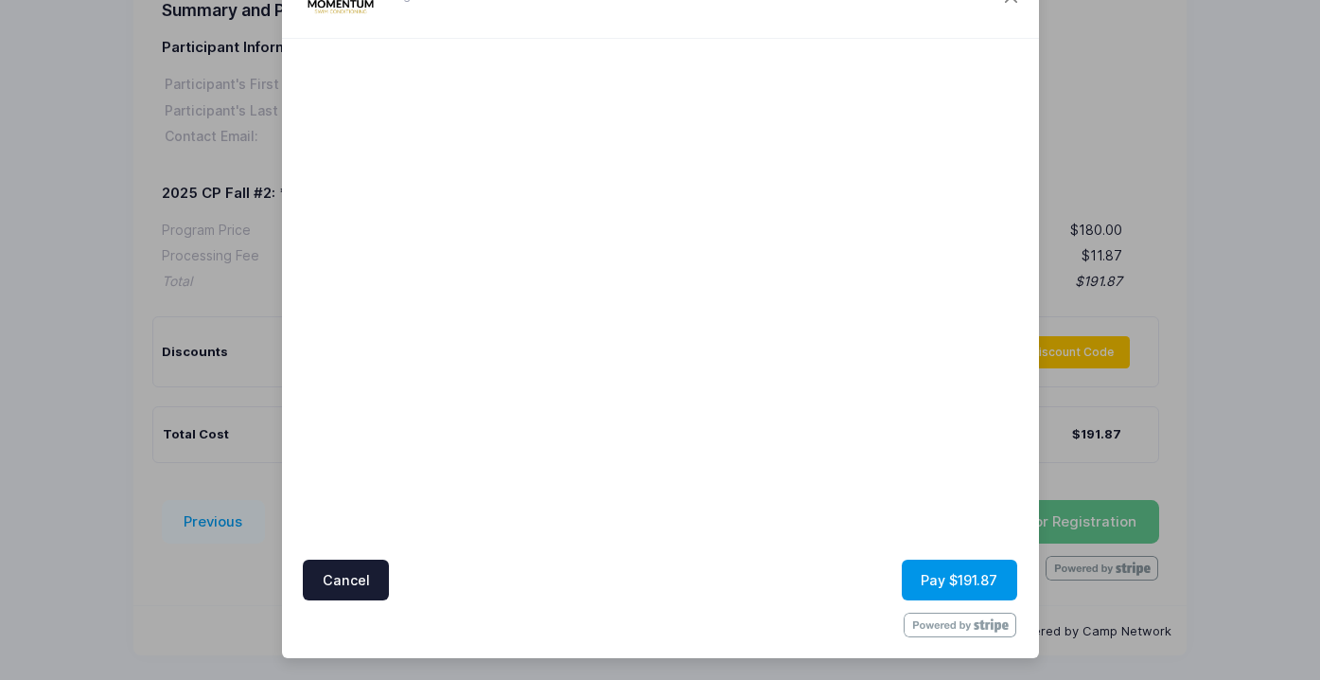
click at [954, 574] on button "Pay $191.87" at bounding box center [959, 579] width 115 height 41
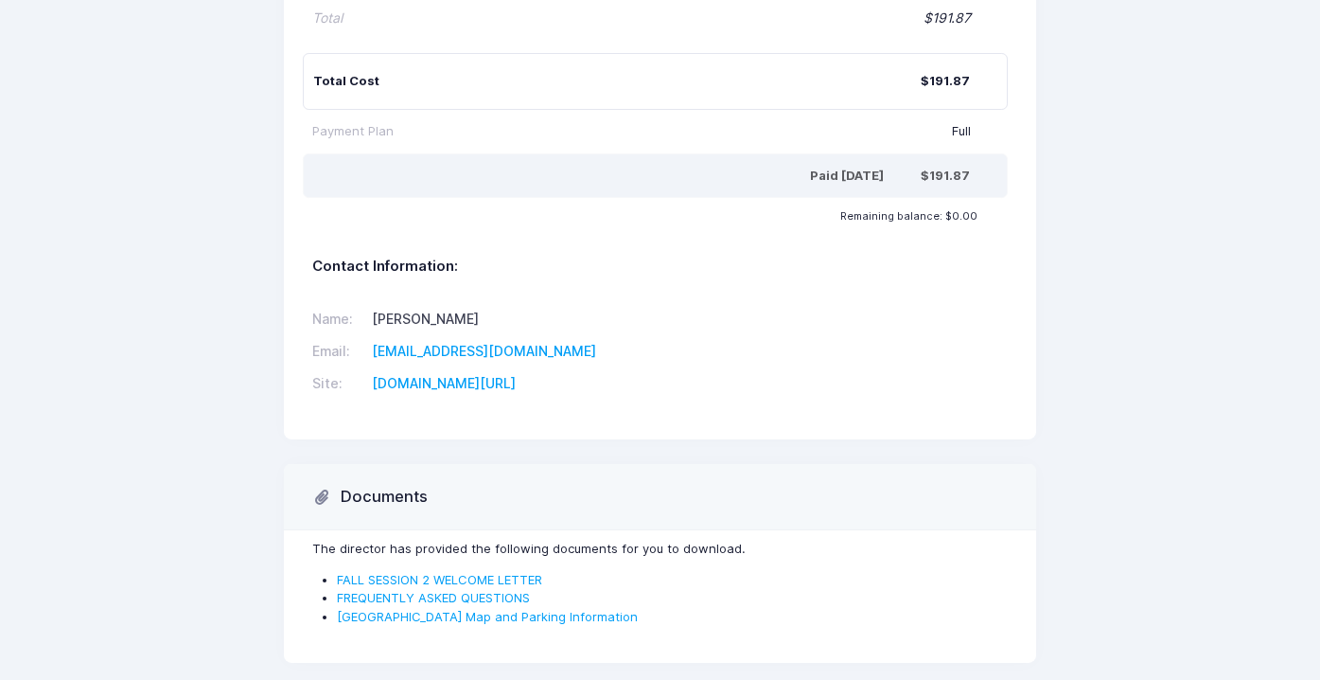
scroll to position [560, 0]
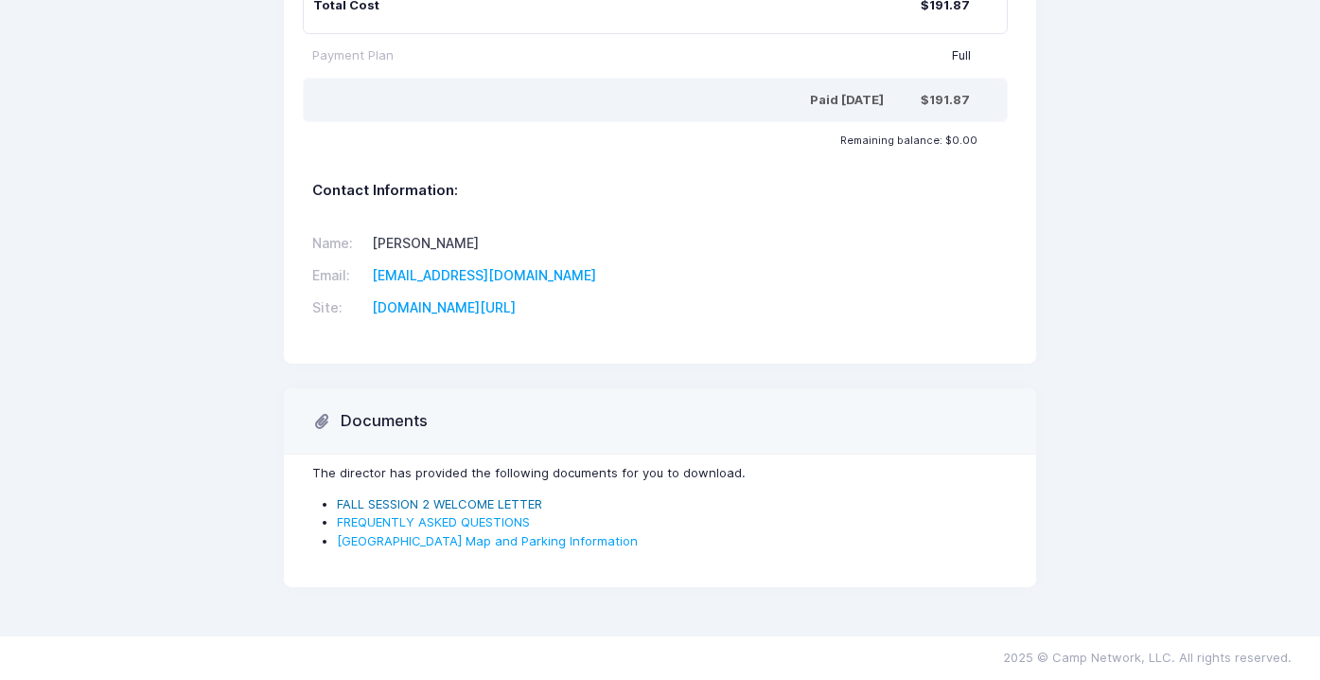
click at [397, 501] on link "FALL SESSION 2 WELCOME LETTER" at bounding box center [439, 503] width 205 height 15
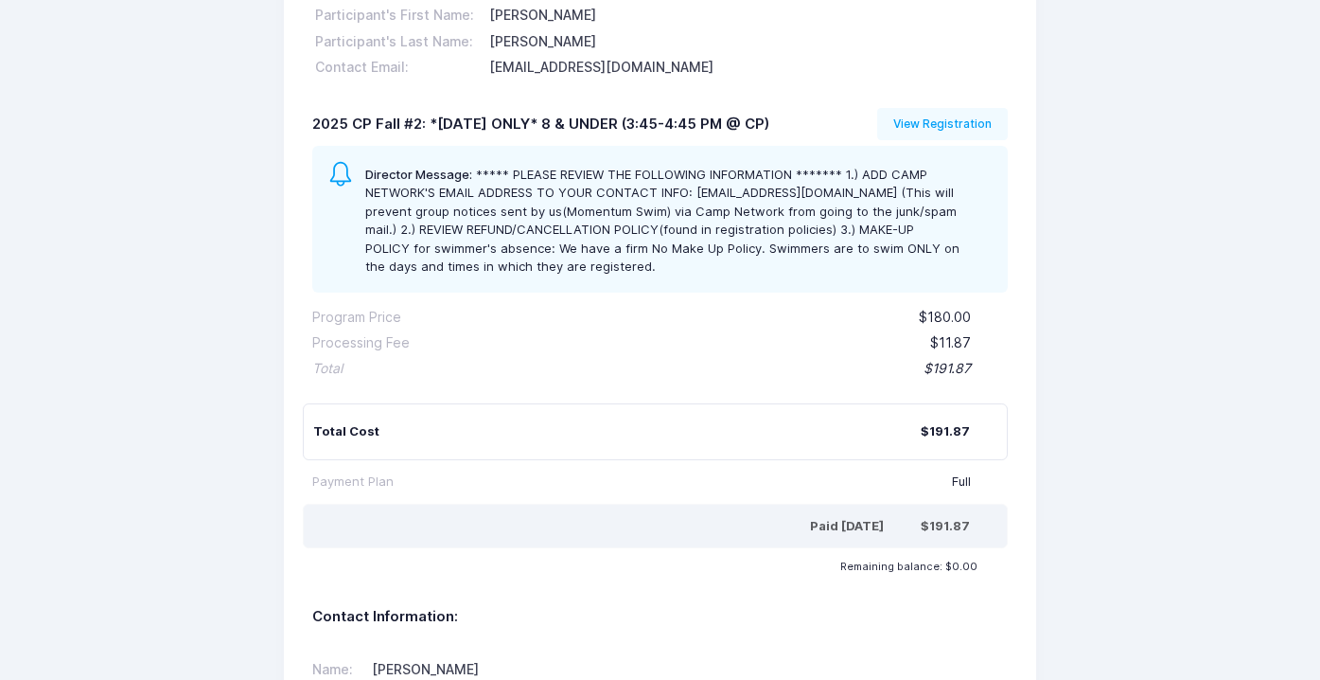
scroll to position [0, 0]
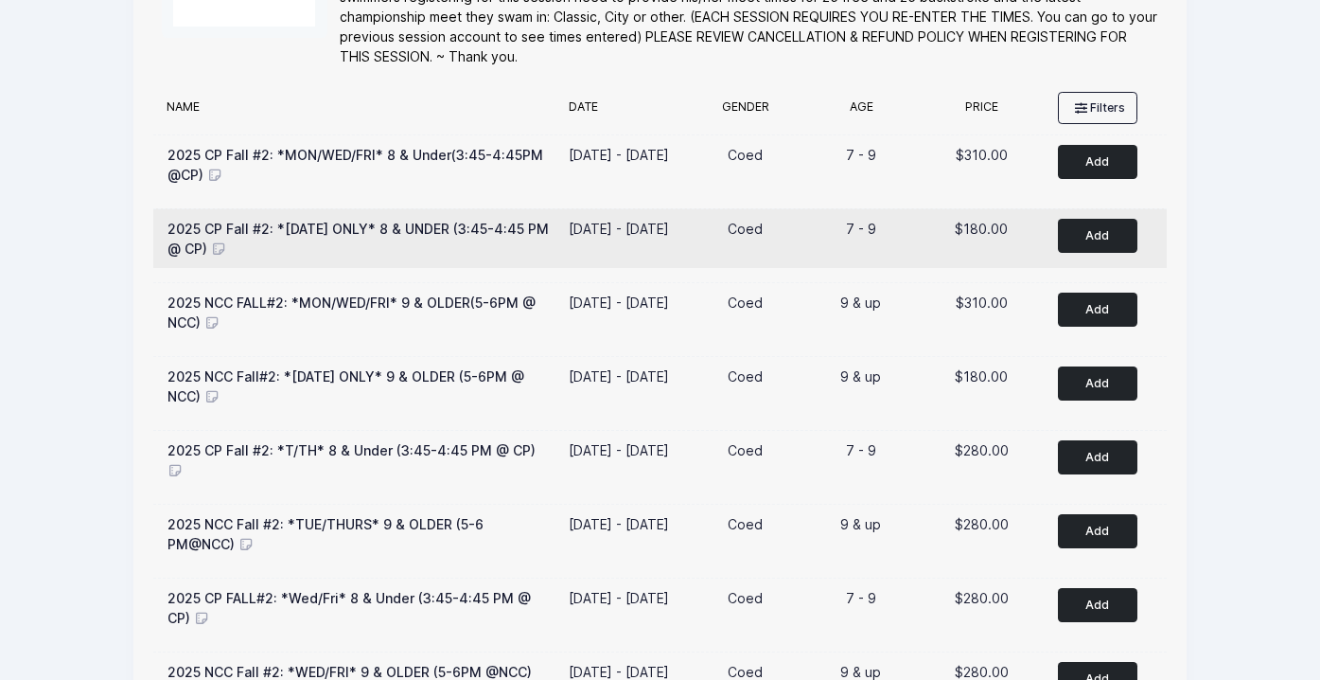
scroll to position [222, 0]
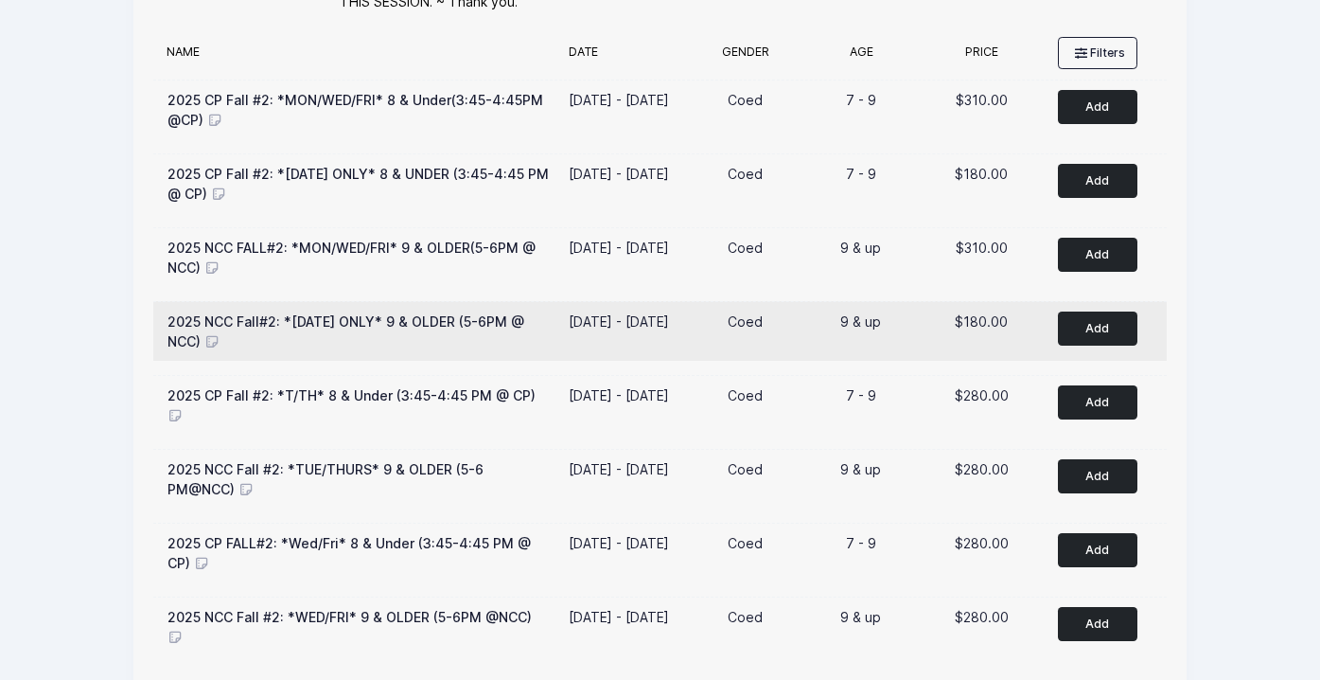
click at [213, 338] on icon at bounding box center [212, 341] width 17 height 13
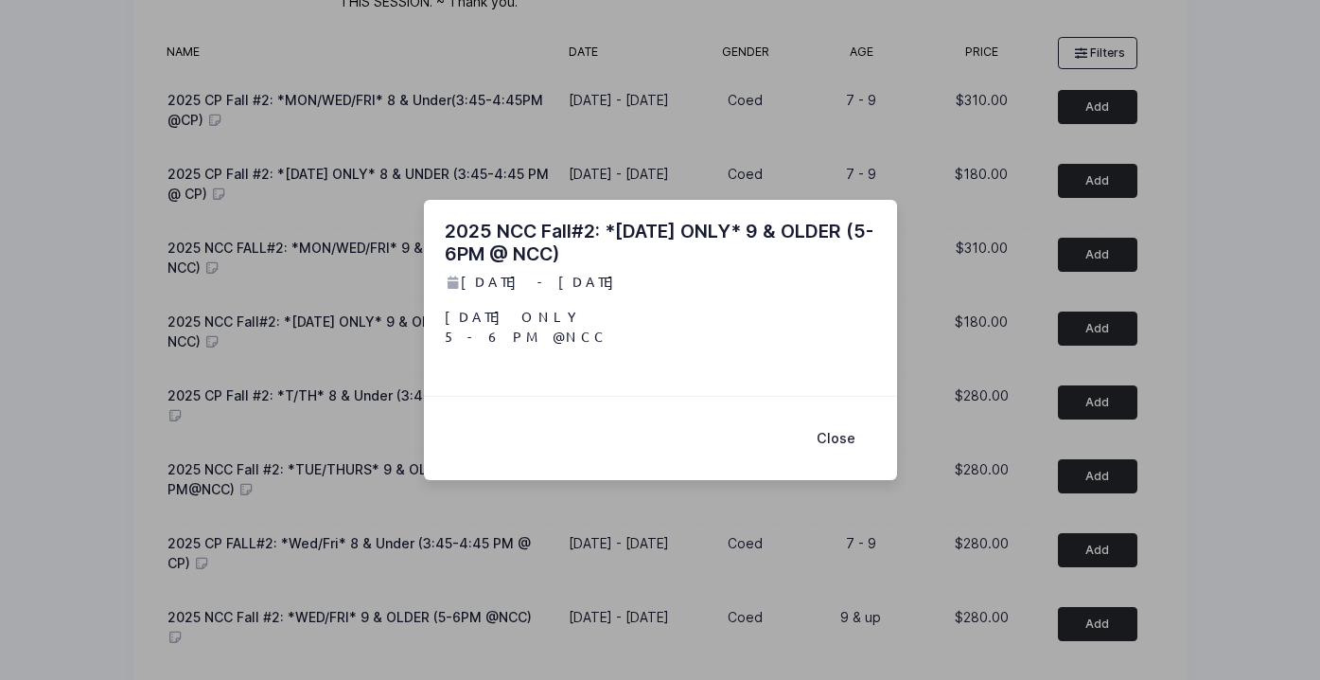
click at [841, 439] on button "Close" at bounding box center [837, 438] width 78 height 41
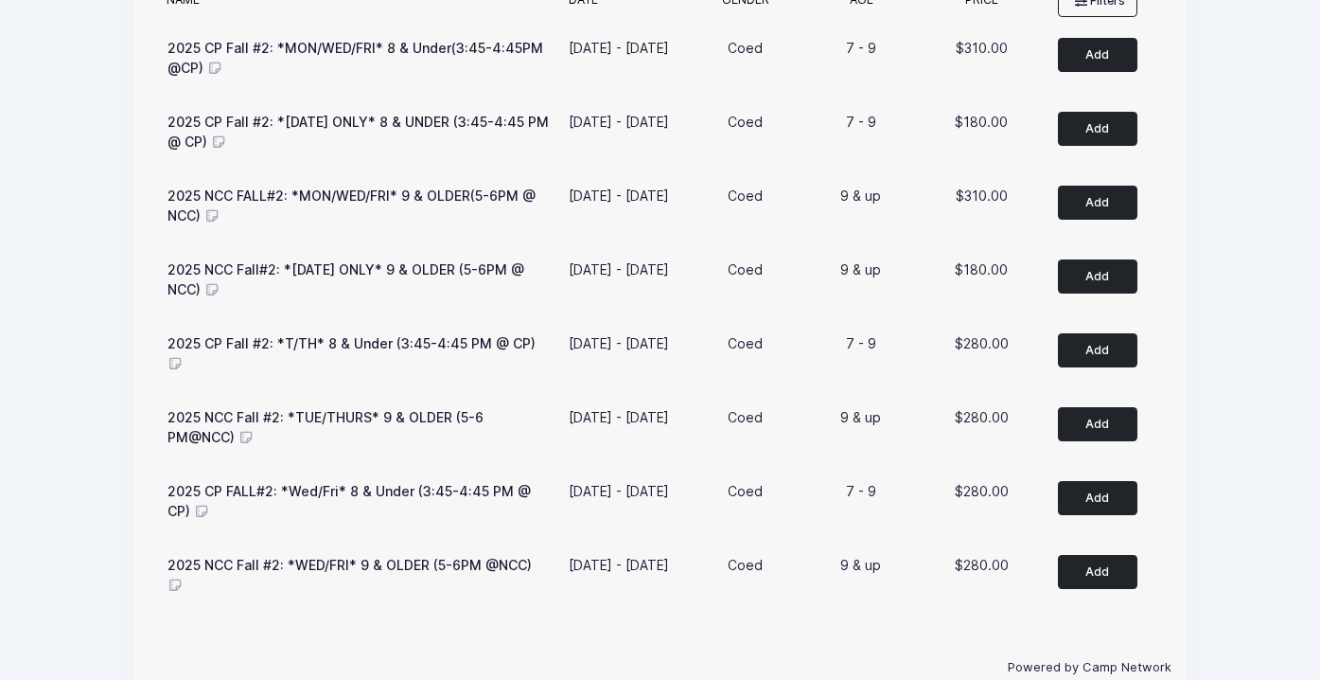
scroll to position [310, 0]
